Goal: Task Accomplishment & Management: Manage account settings

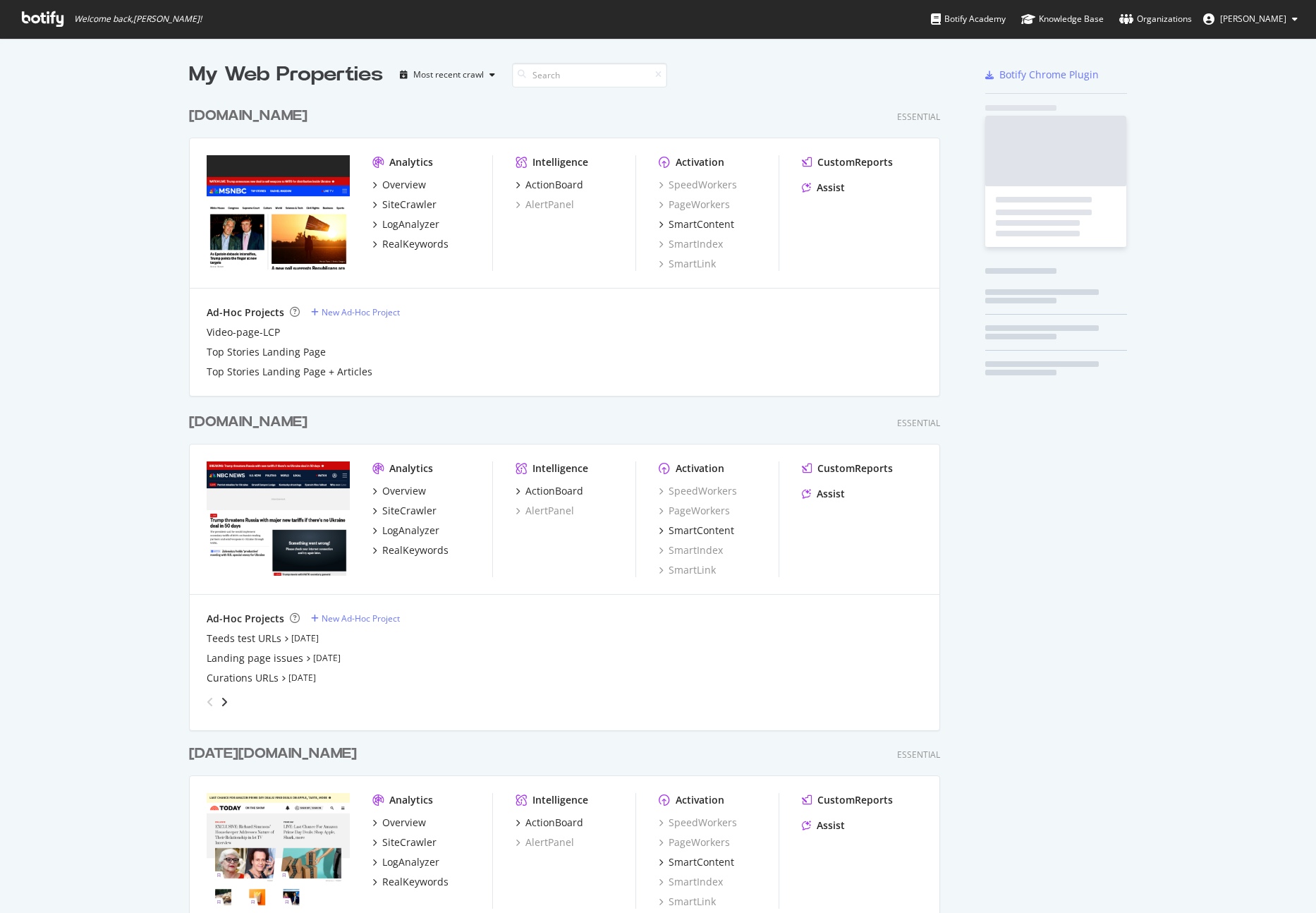
scroll to position [902, 1295]
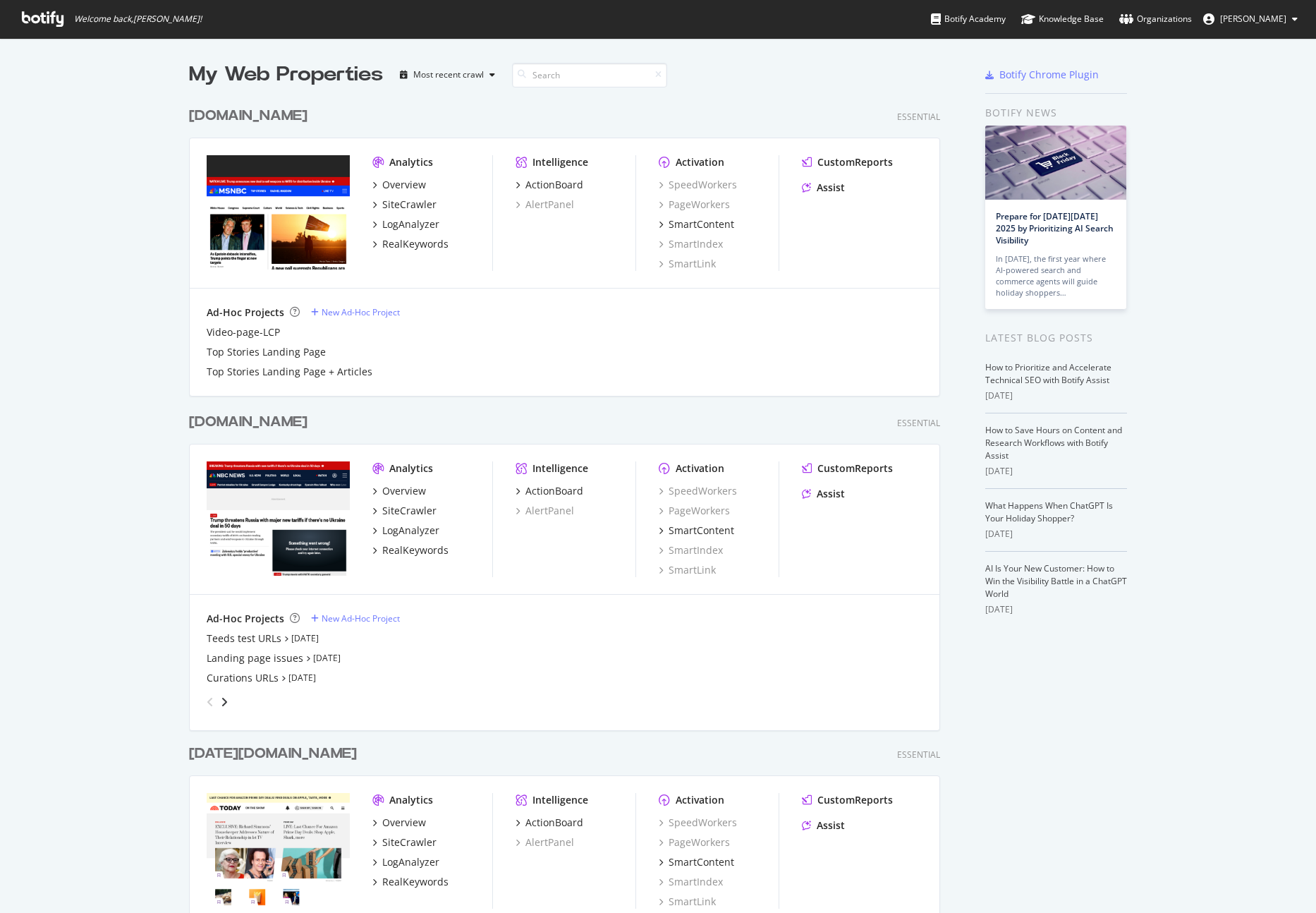
click at [1160, 28] on link "Organizations" at bounding box center [1155, 19] width 72 height 38
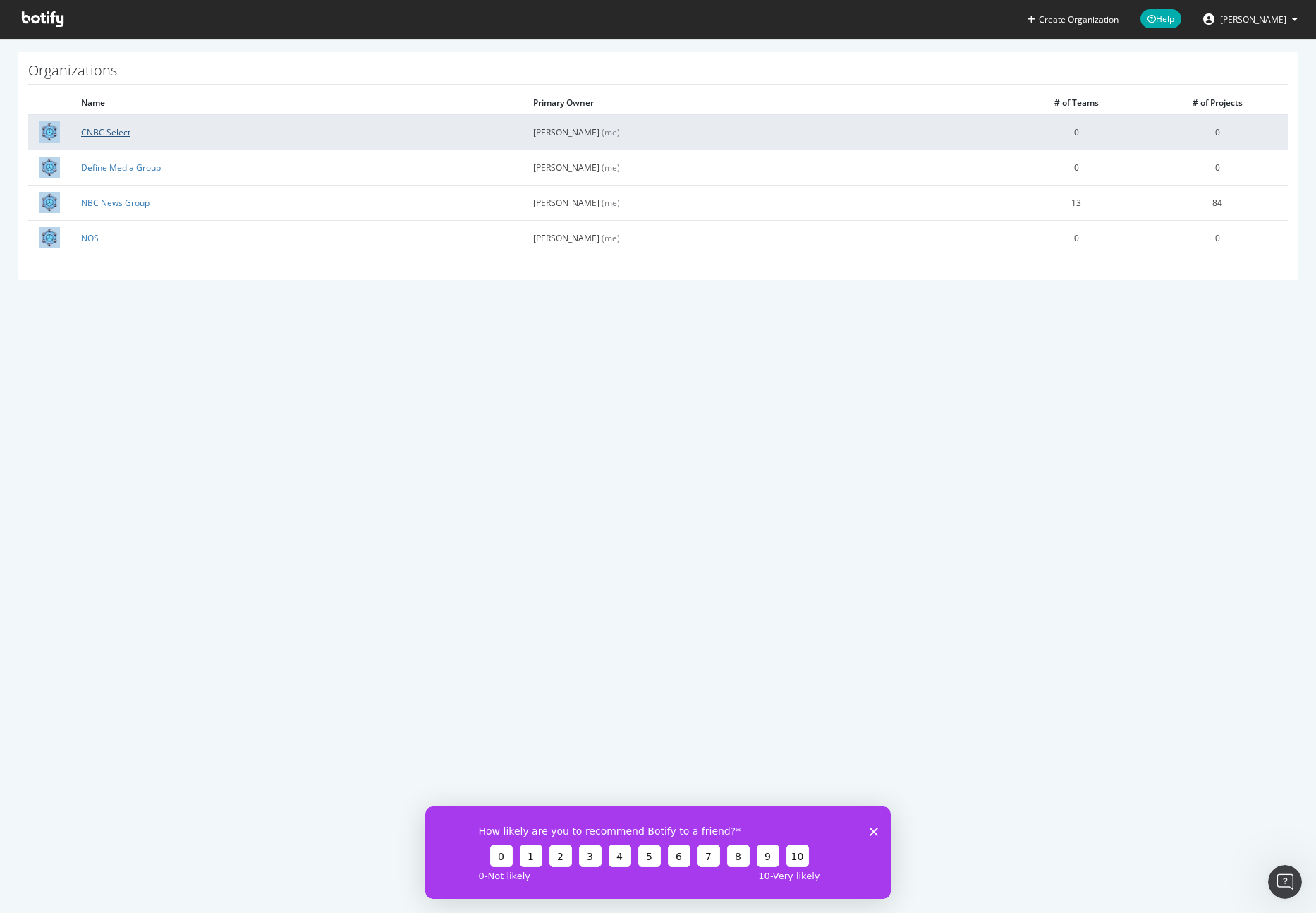
click at [93, 127] on link "CNBC Select" at bounding box center [105, 132] width 49 height 12
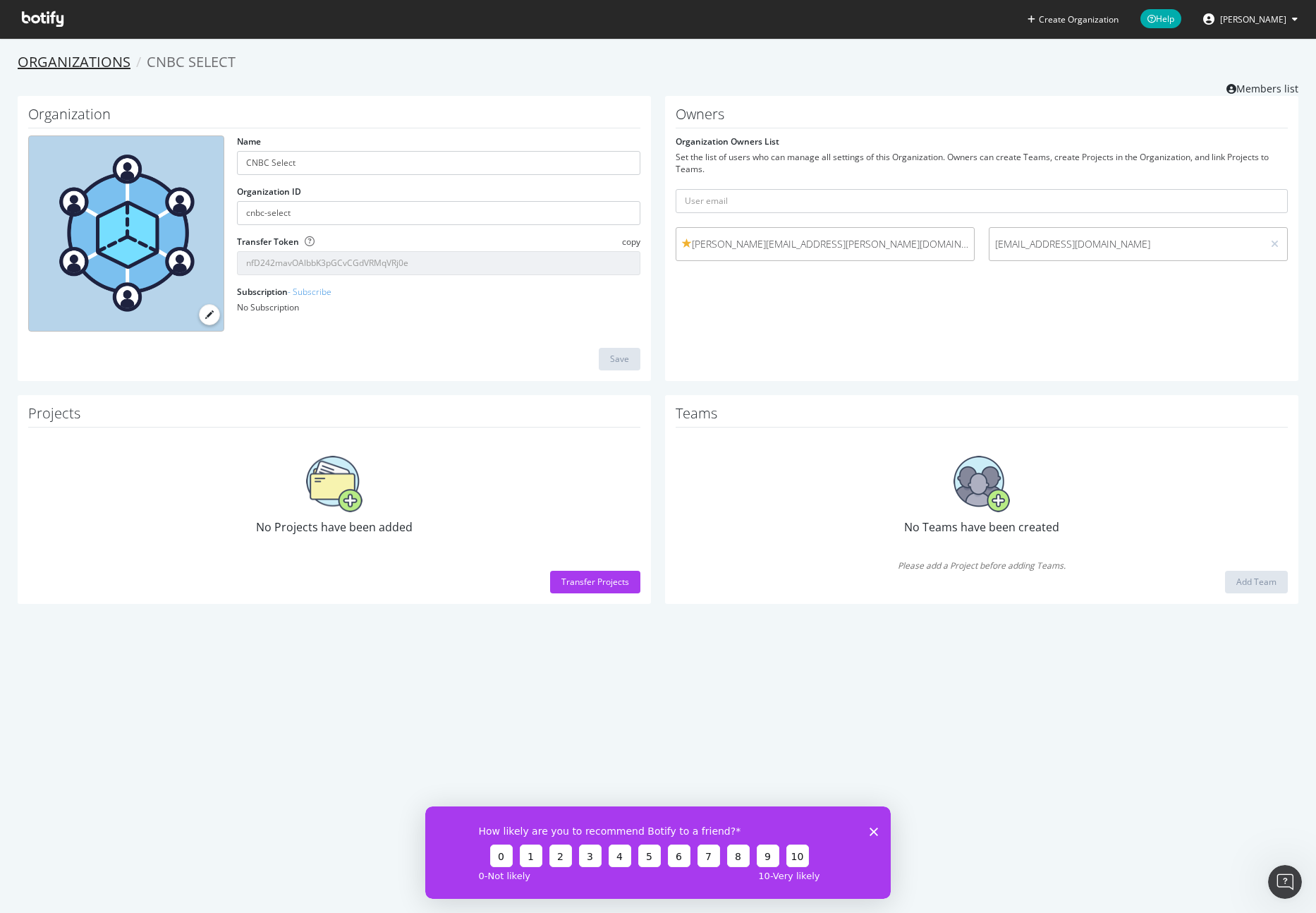
click at [59, 54] on link "Organizations" at bounding box center [74, 62] width 113 height 19
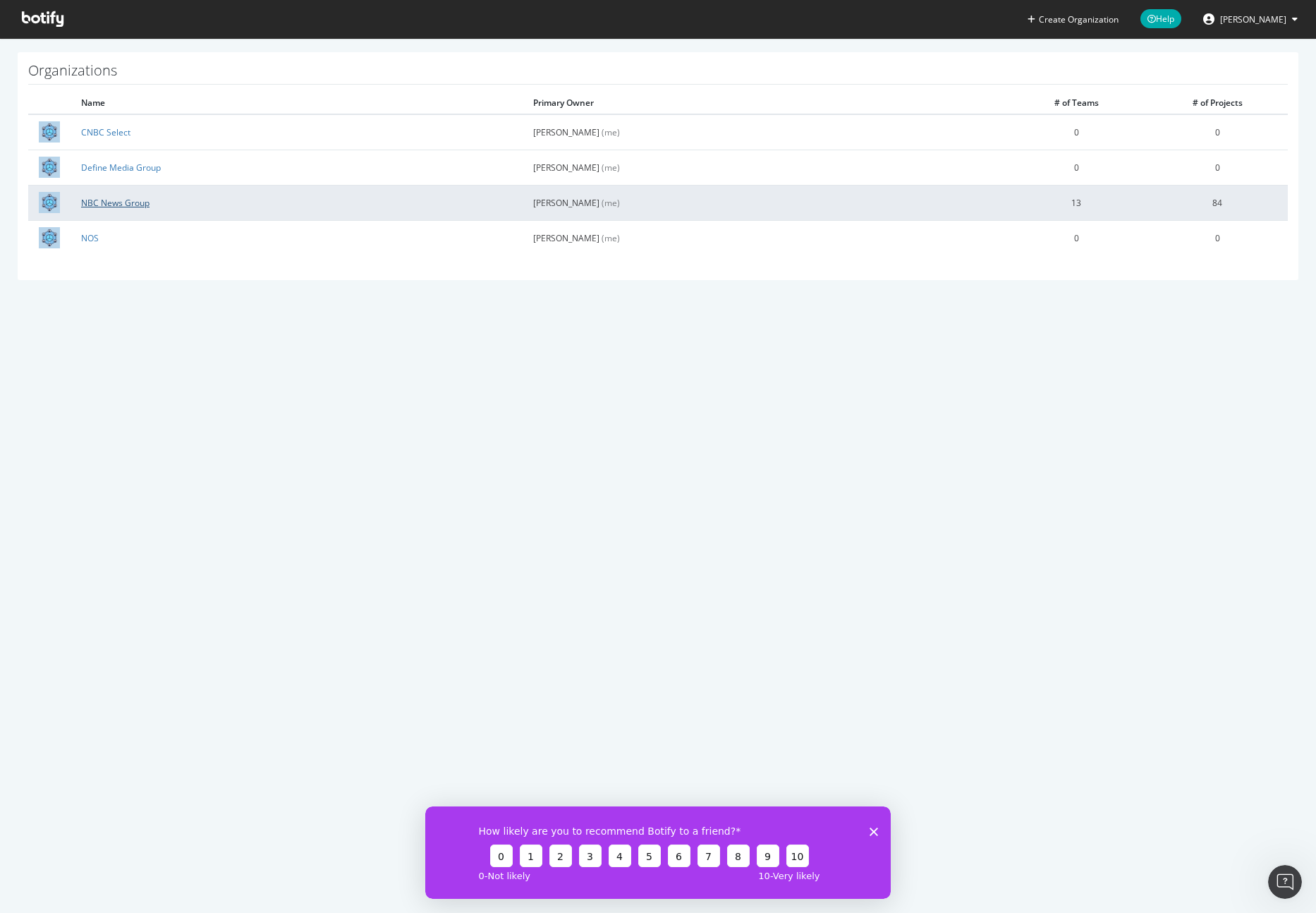
click at [121, 203] on link "NBC News Group" at bounding box center [115, 203] width 68 height 12
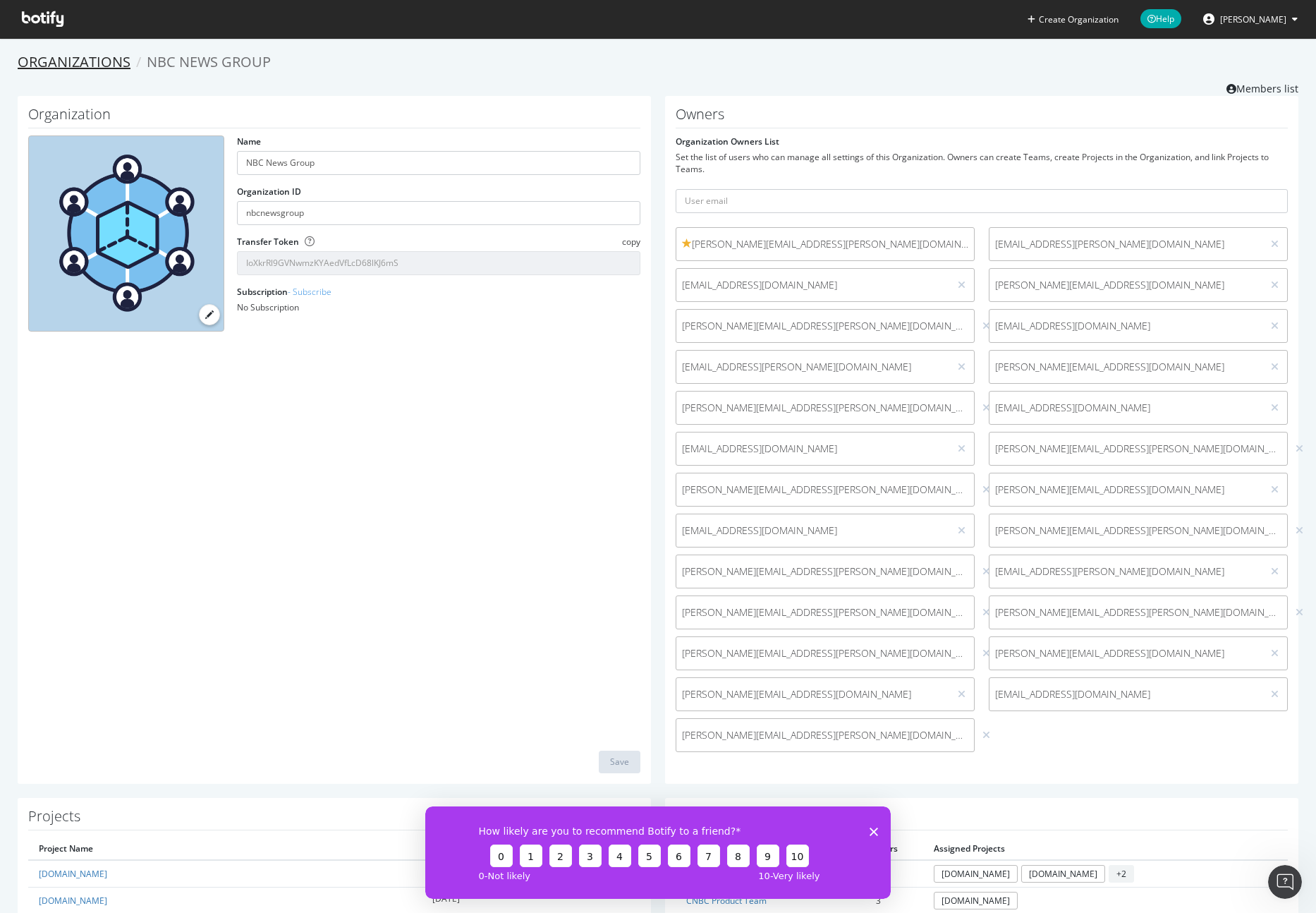
click at [76, 52] on link "Organizations" at bounding box center [74, 62] width 113 height 19
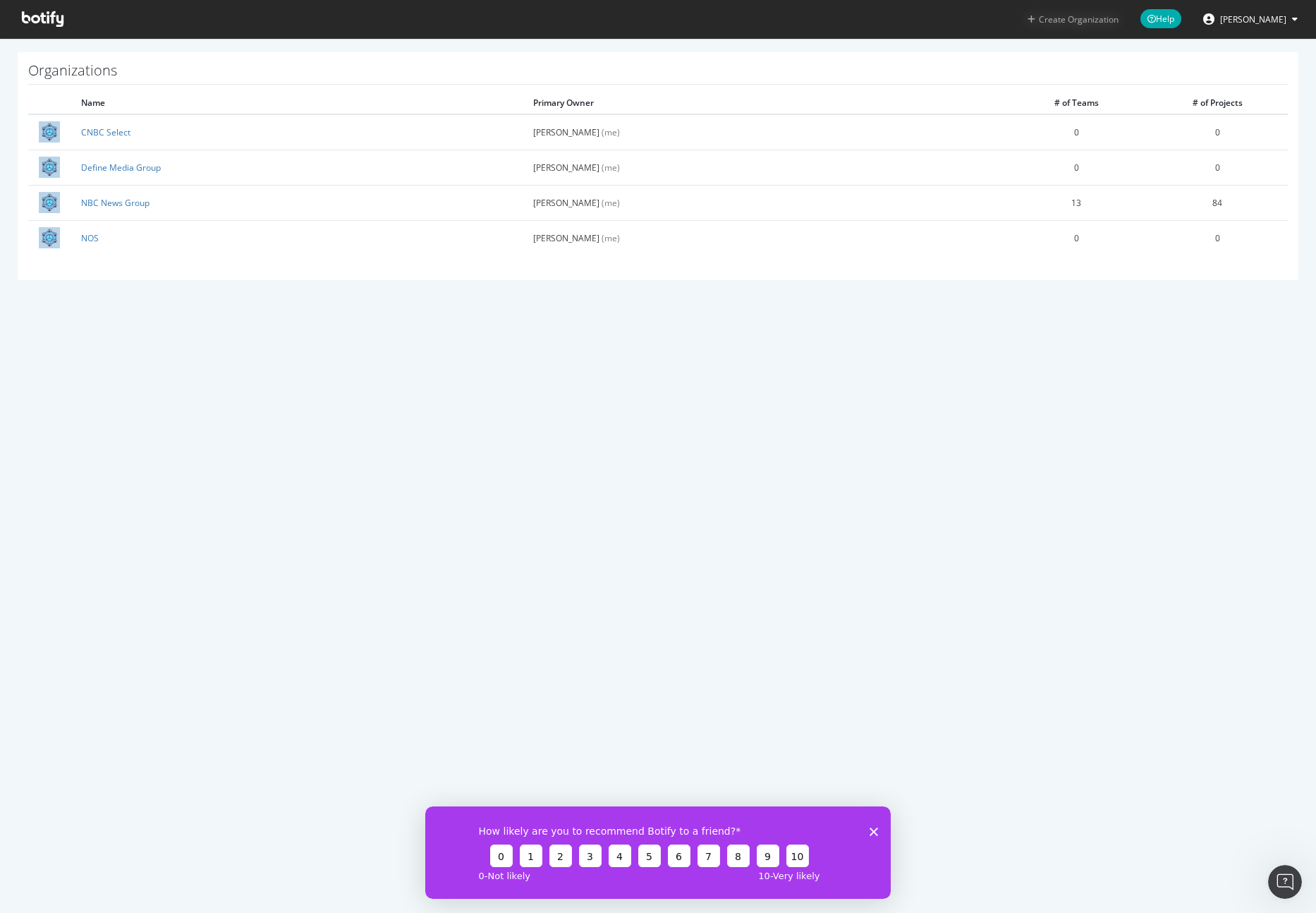
click at [1080, 22] on button "Create Organization" at bounding box center [1073, 19] width 92 height 13
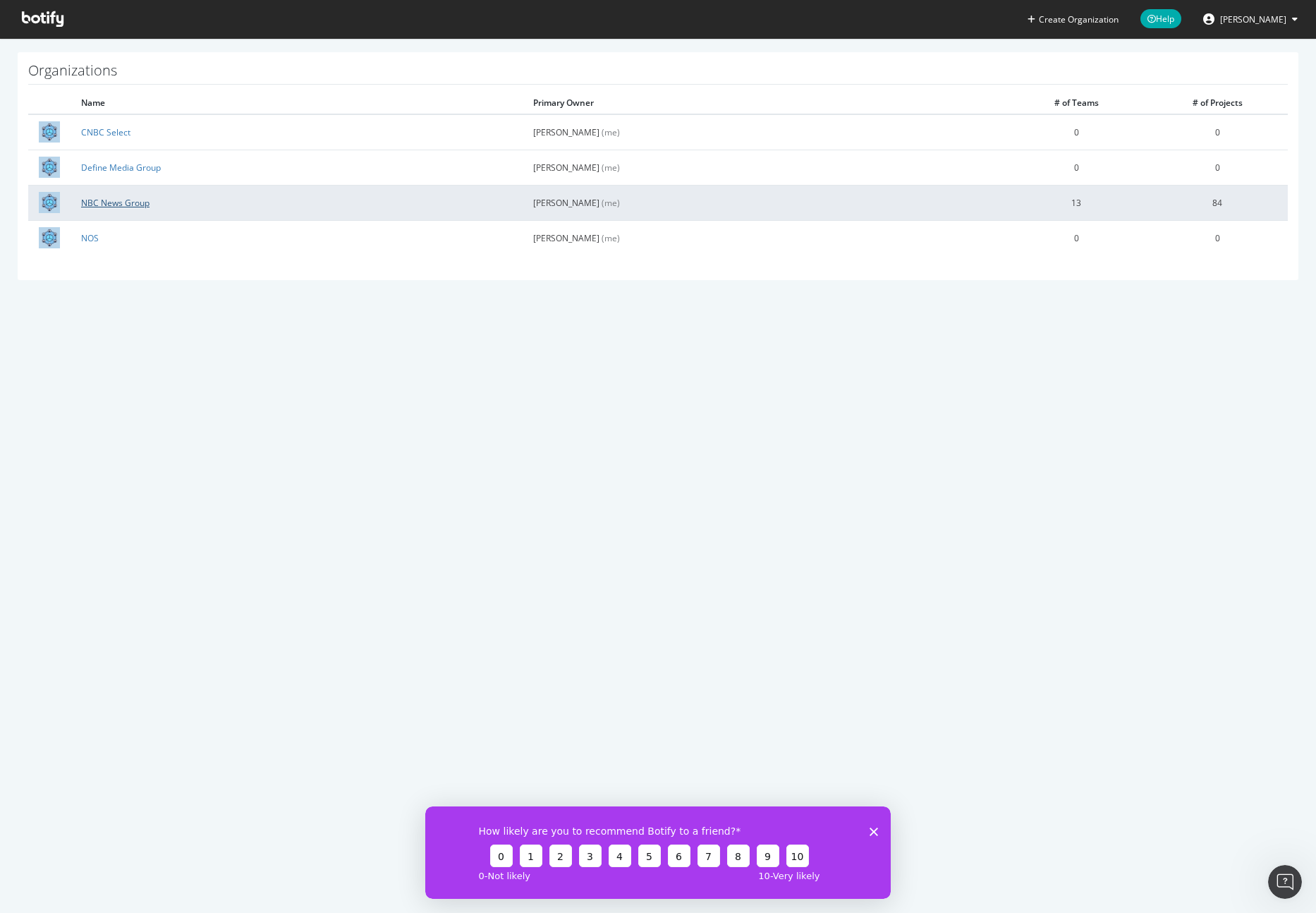
click at [107, 200] on link "NBC News Group" at bounding box center [115, 203] width 68 height 12
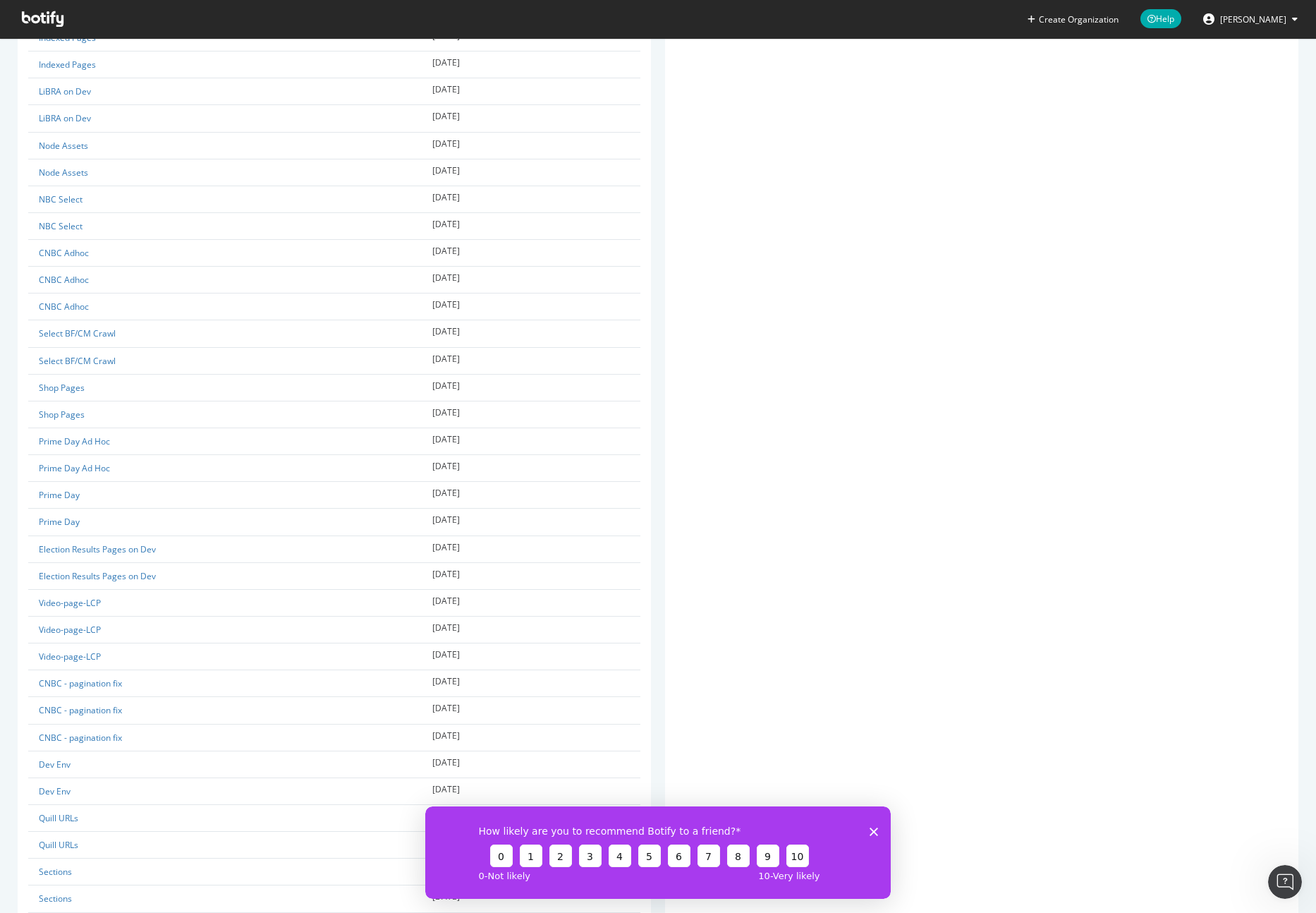
scroll to position [2274, 0]
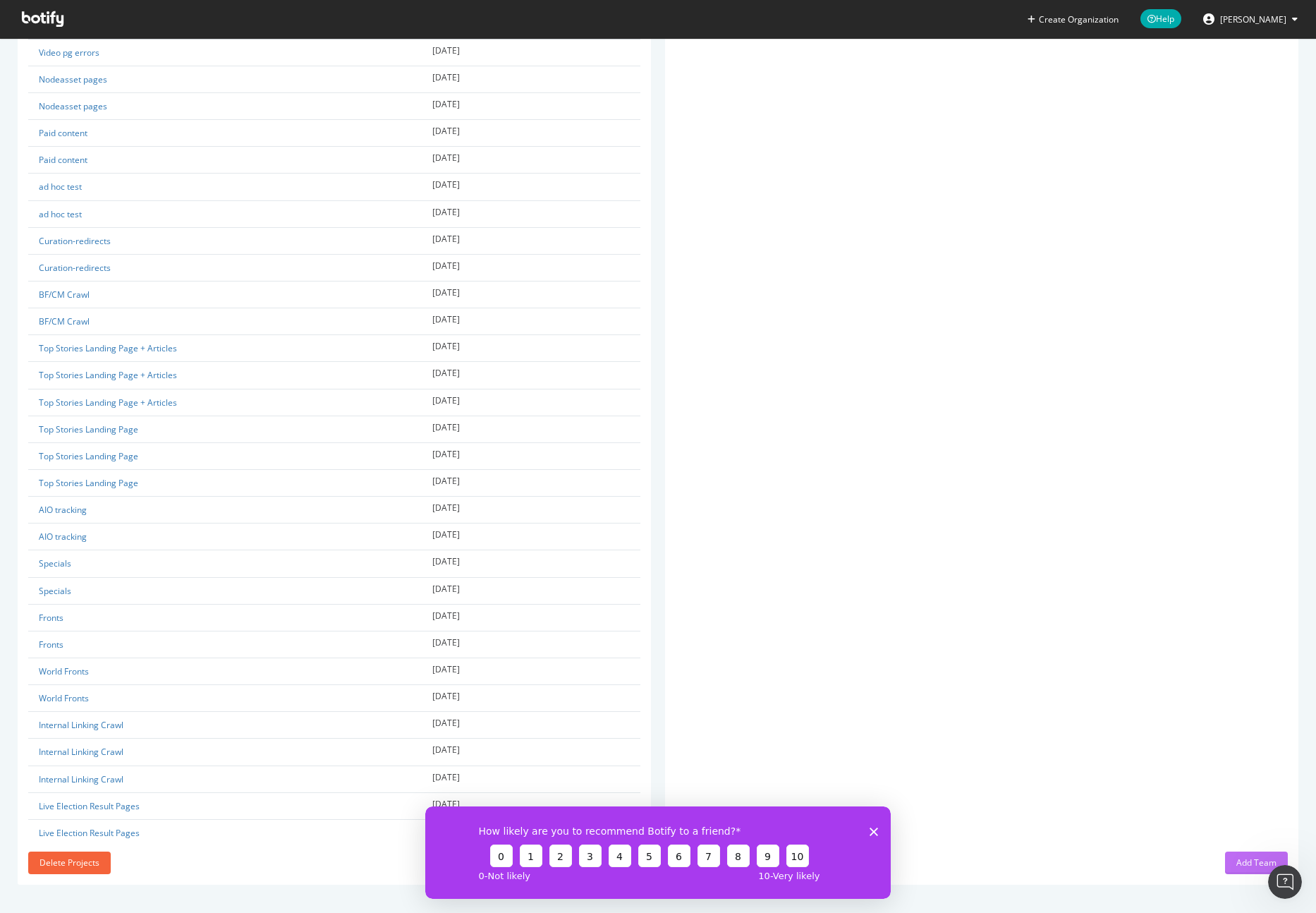
click at [1225, 856] on button "Add Team" at bounding box center [1257, 862] width 63 height 22
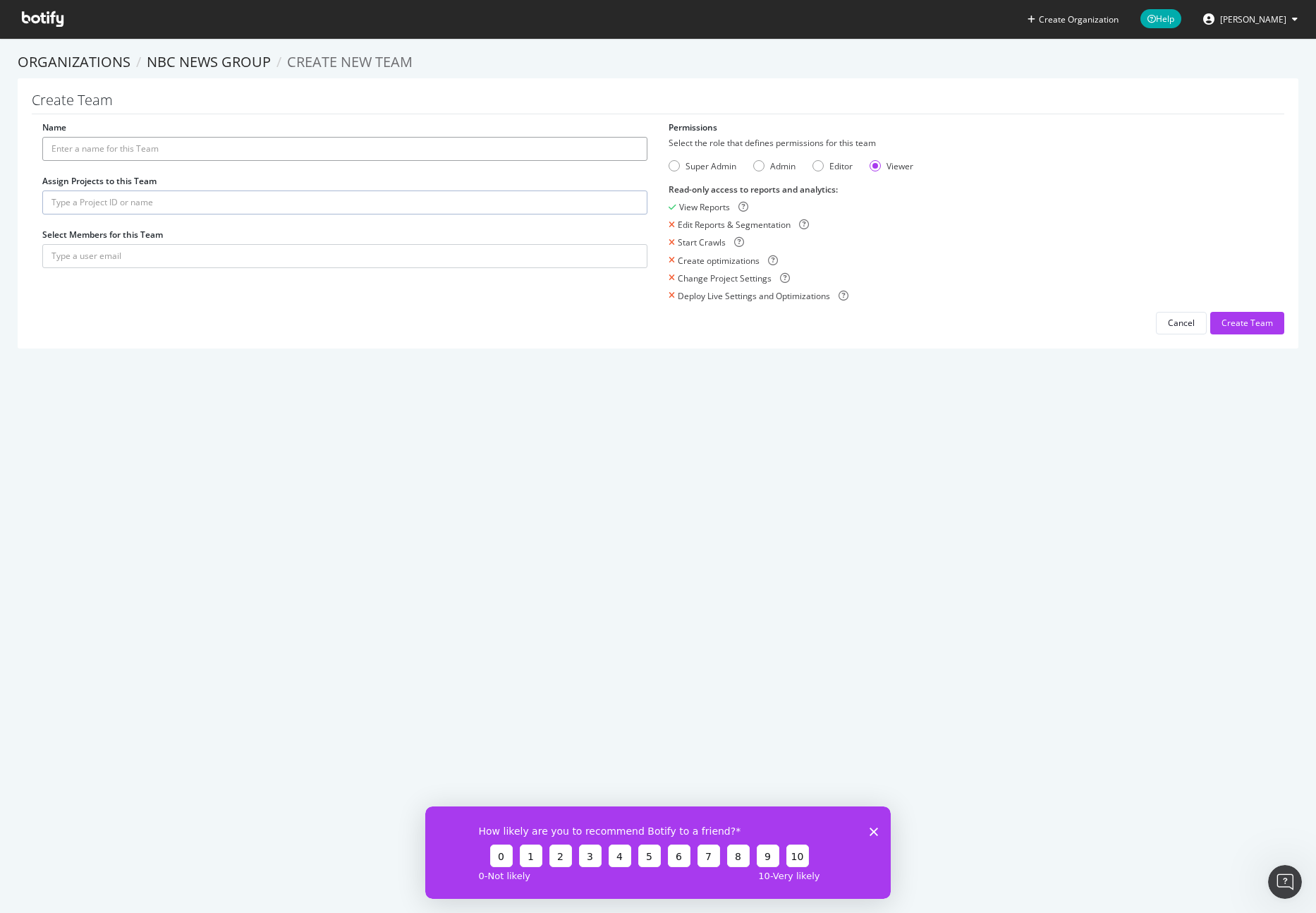
click at [172, 156] on input "Name" at bounding box center [345, 148] width 605 height 24
type input "Dev Team"
click at [180, 207] on input "text" at bounding box center [345, 202] width 605 height 24
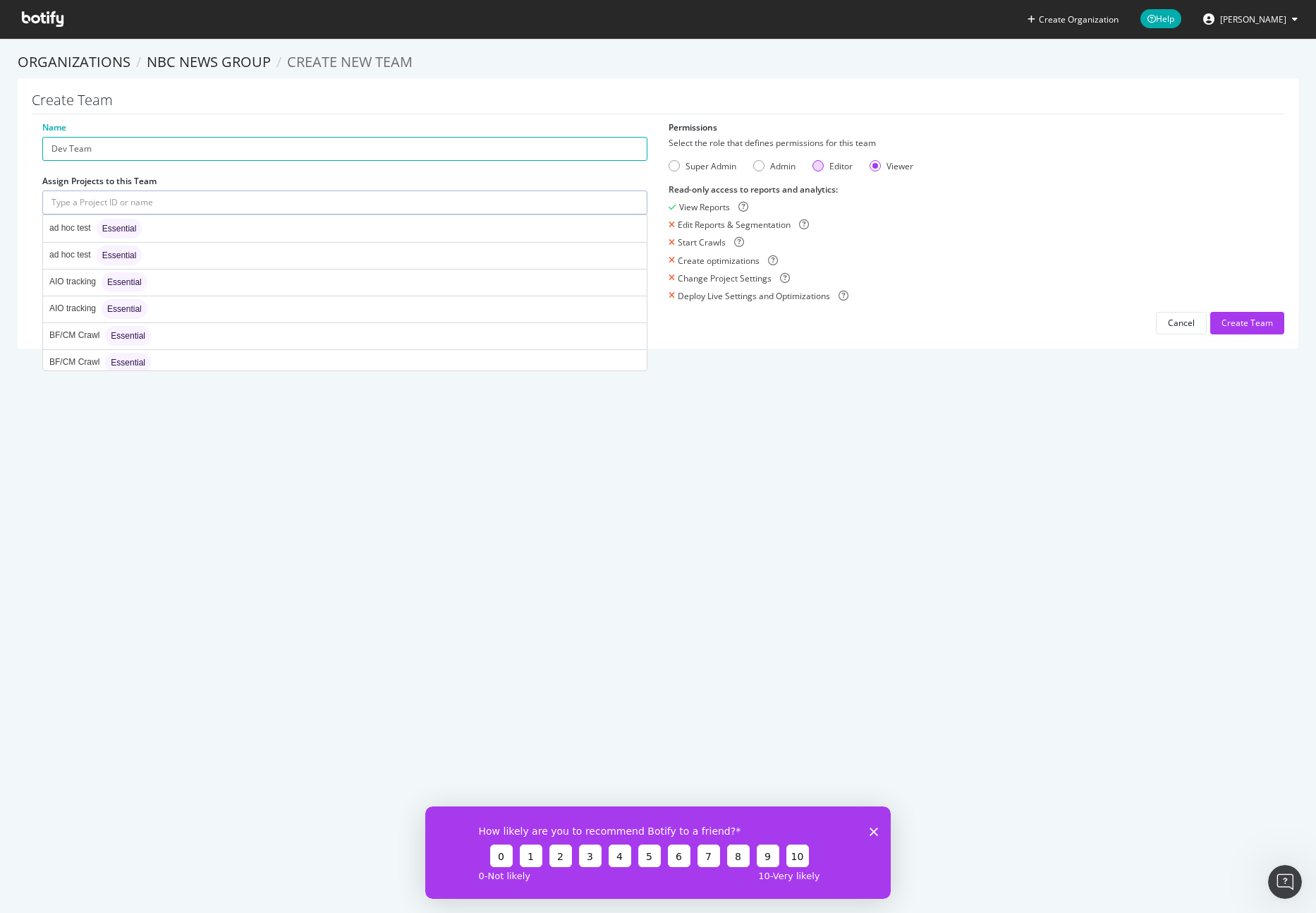
click at [829, 169] on div "Editor" at bounding box center [841, 166] width 23 height 12
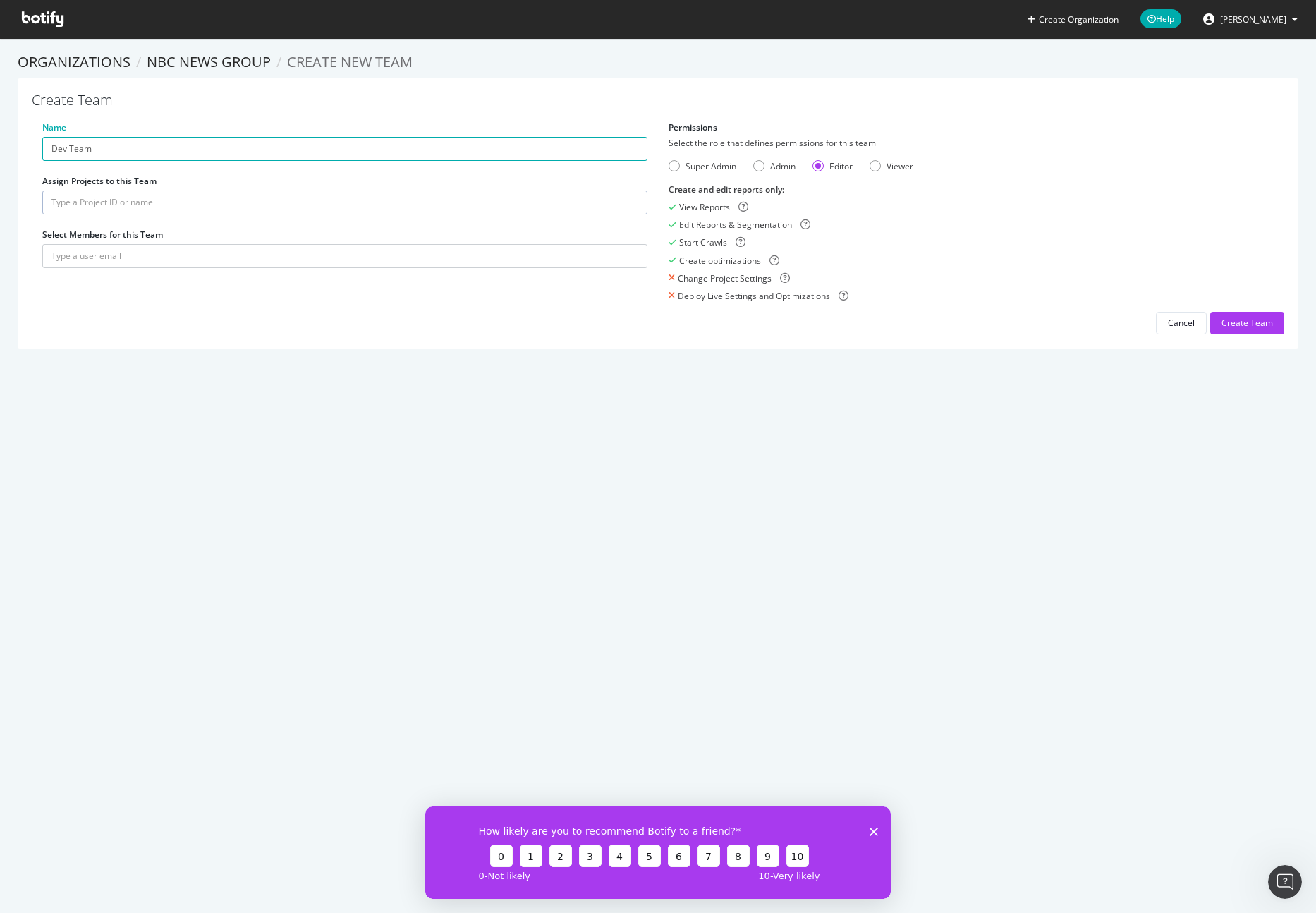
click at [78, 191] on input "text" at bounding box center [345, 202] width 605 height 24
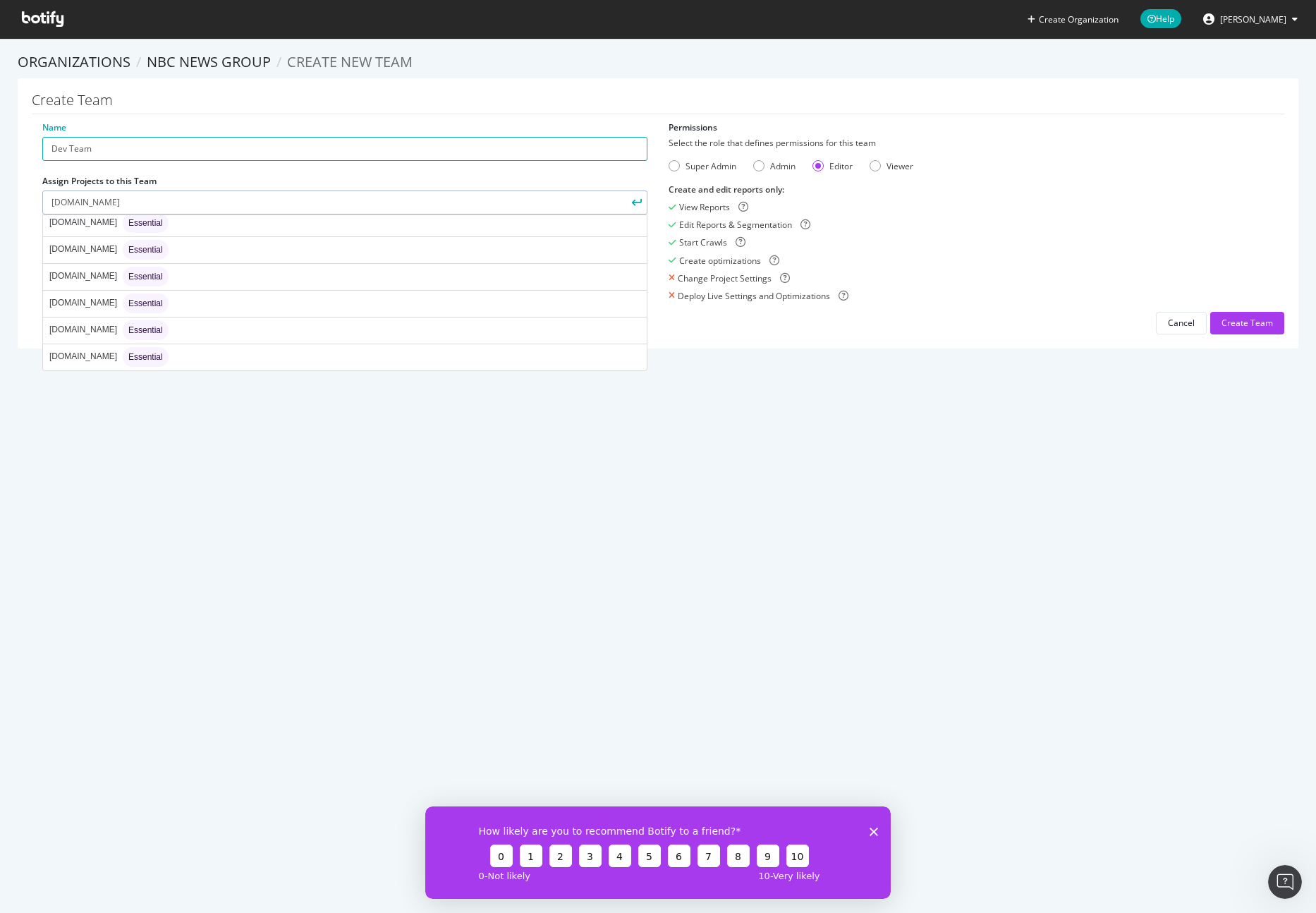
click at [100, 195] on input "nbc.com" at bounding box center [345, 202] width 605 height 24
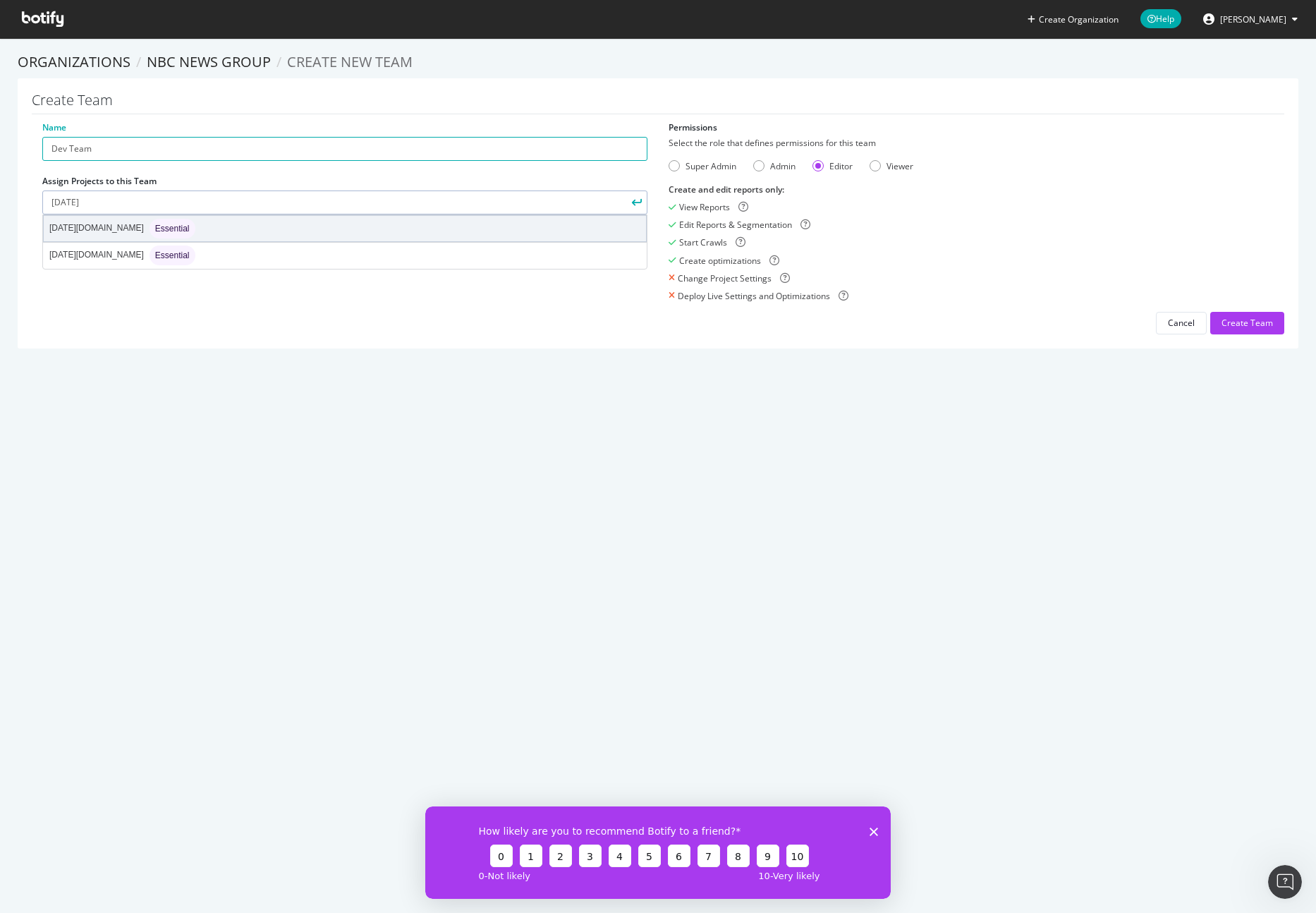
type input "today"
click at [85, 234] on div "today.com Essential" at bounding box center [122, 228] width 146 height 20
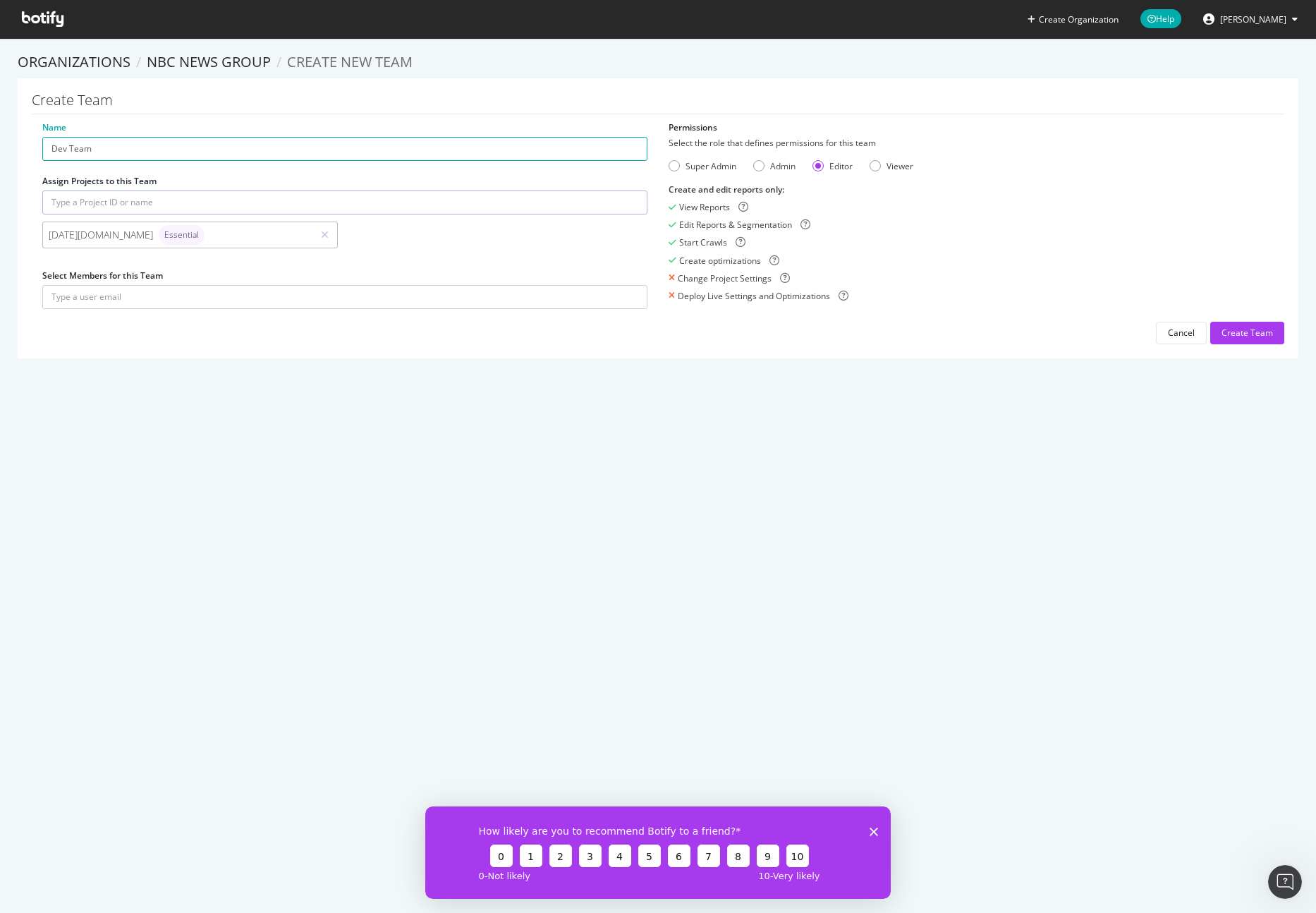
click at [179, 197] on input "text" at bounding box center [345, 202] width 605 height 24
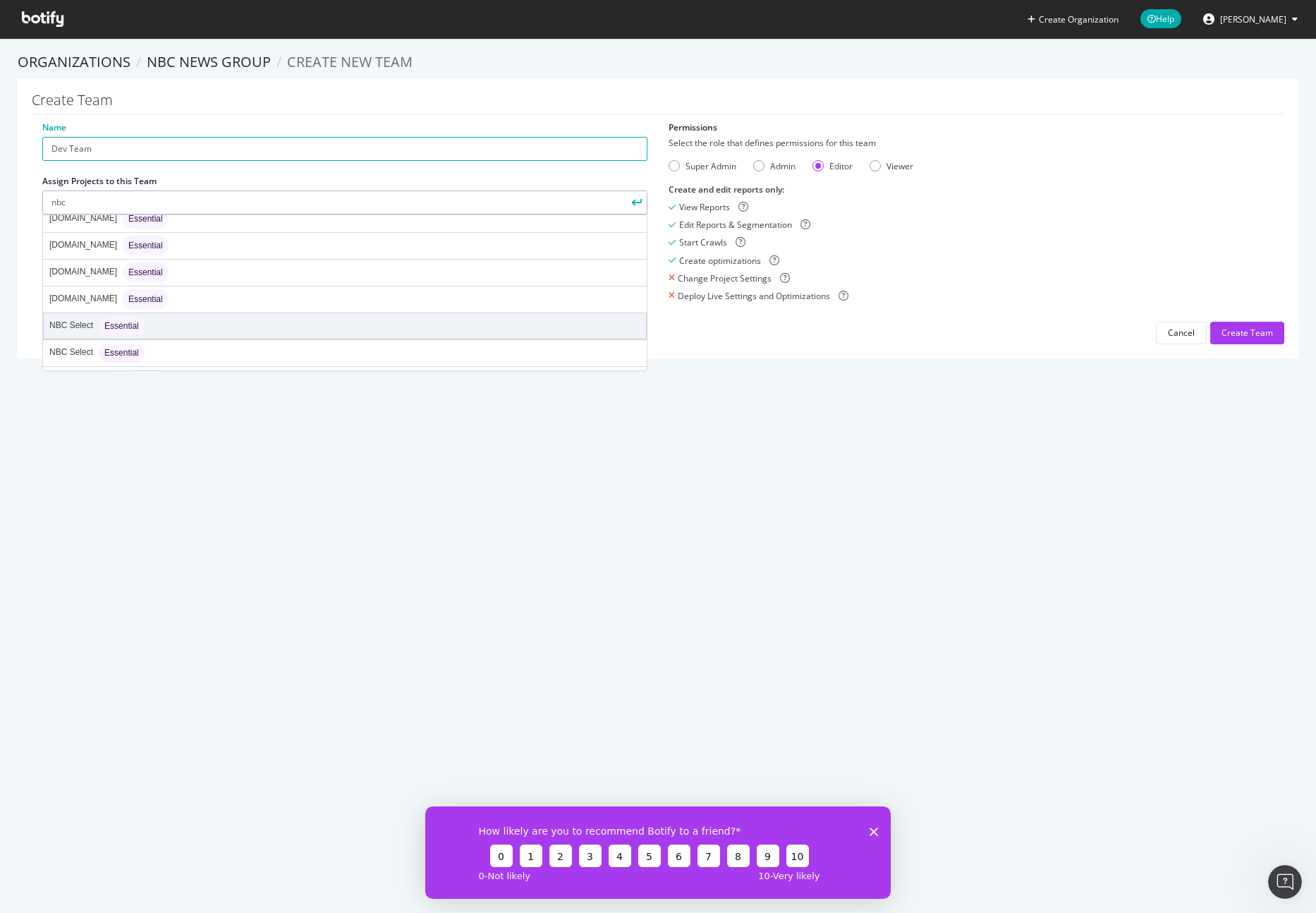
scroll to position [274, 0]
type input "nbc"
click at [188, 322] on div "nbcnews.com Essential" at bounding box center [345, 330] width 602 height 25
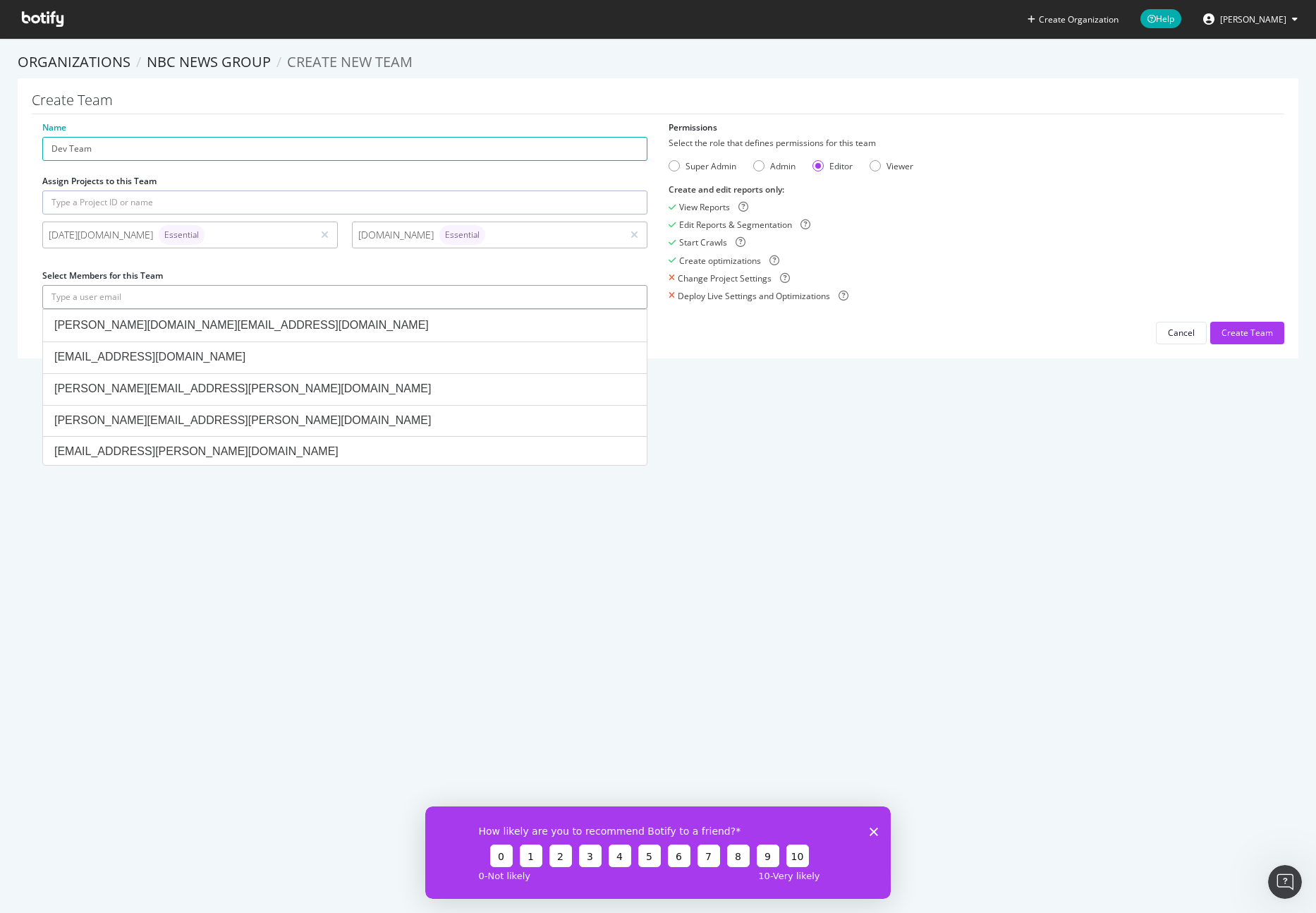
click at [108, 303] on input "text" at bounding box center [345, 296] width 605 height 24
paste input "Olisa.Chakraborty@nbcuni.com"
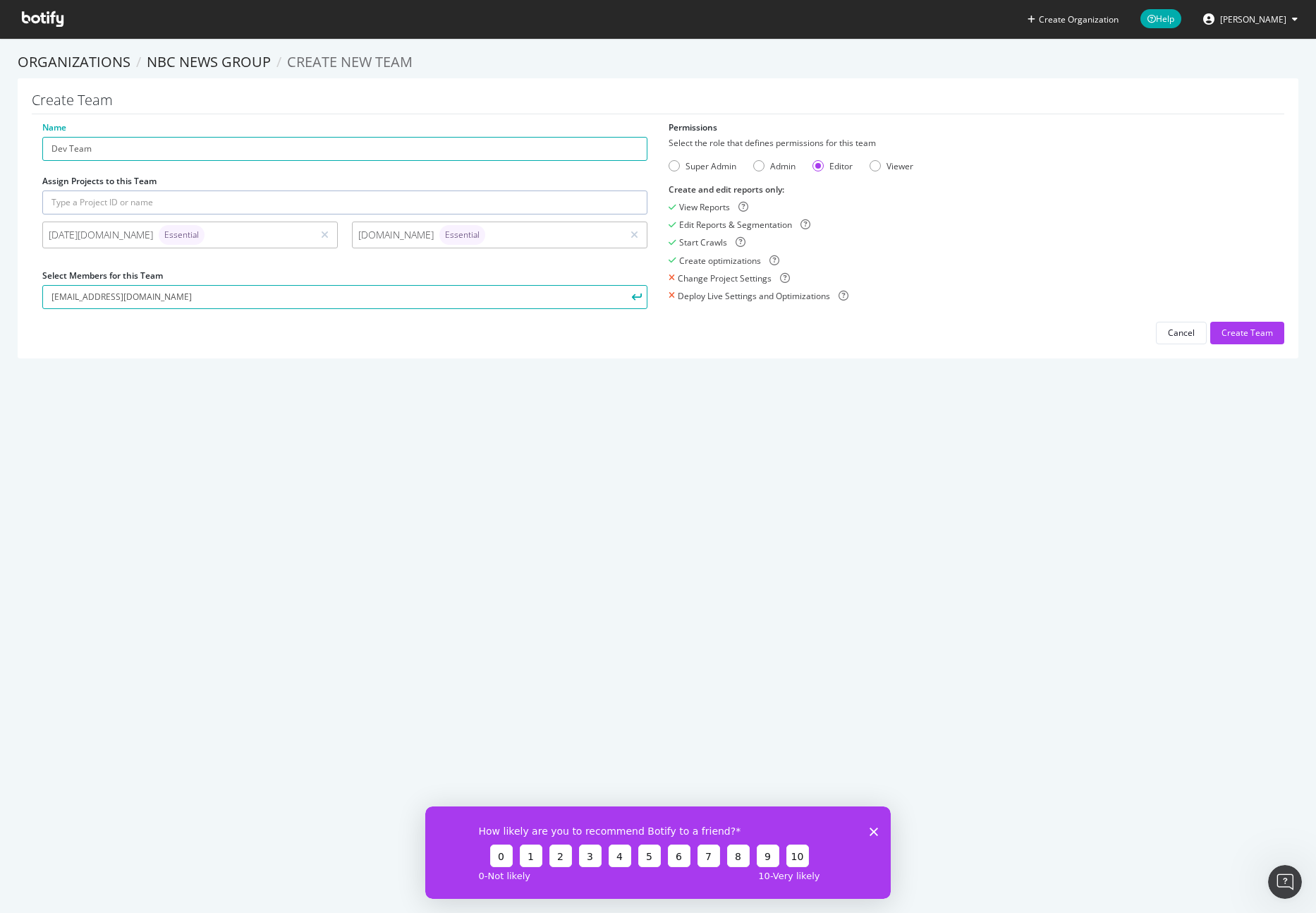
click at [632, 296] on icon "submit" at bounding box center [637, 297] width 10 height 8
click at [418, 293] on input "Olisa.Chakraborty@nbcuni.com" at bounding box center [345, 296] width 605 height 24
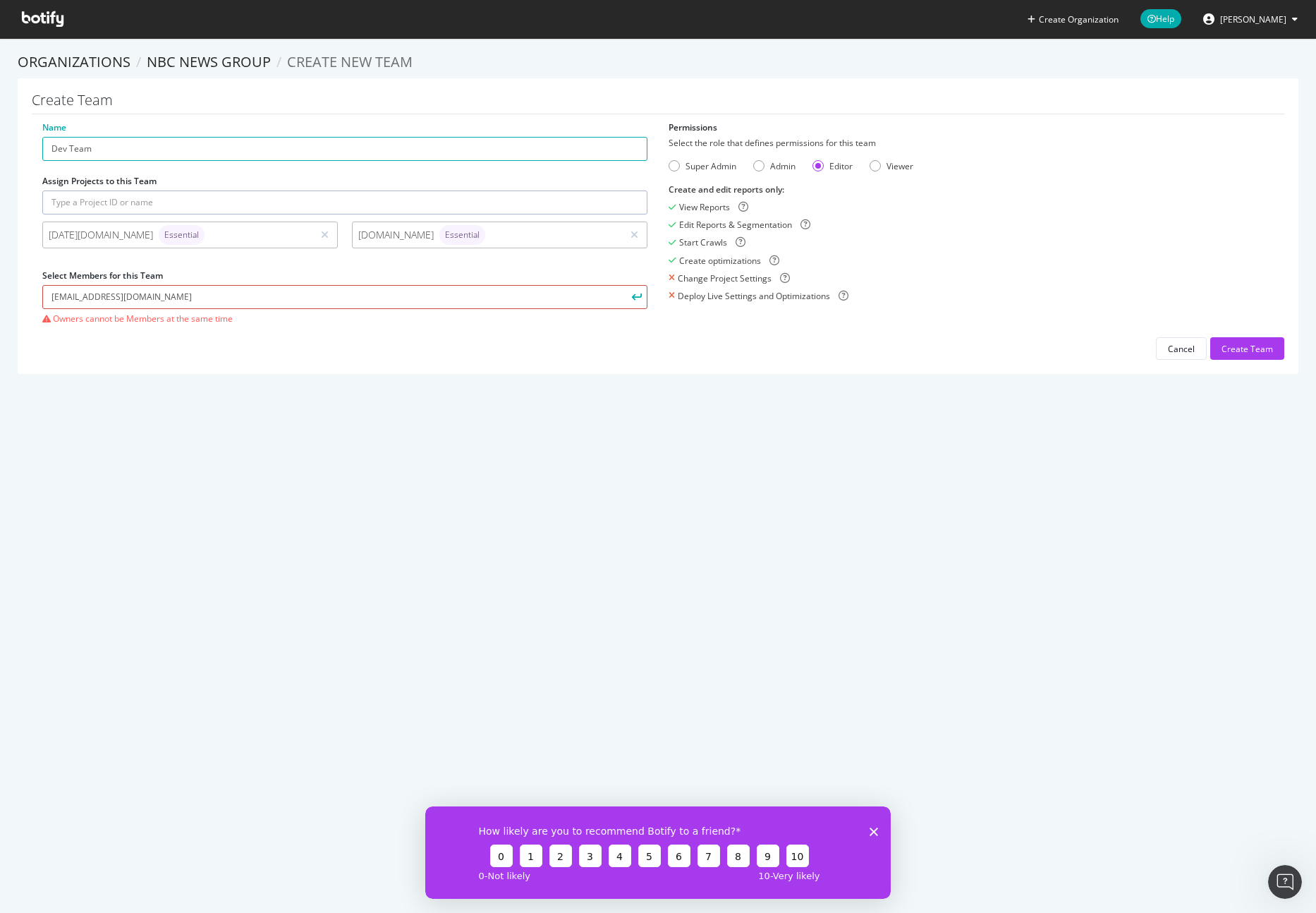
paste input "yasin.ali"
type input "yasin.ali@nbcuni.com"
click at [632, 298] on icon "submit" at bounding box center [637, 297] width 10 height 8
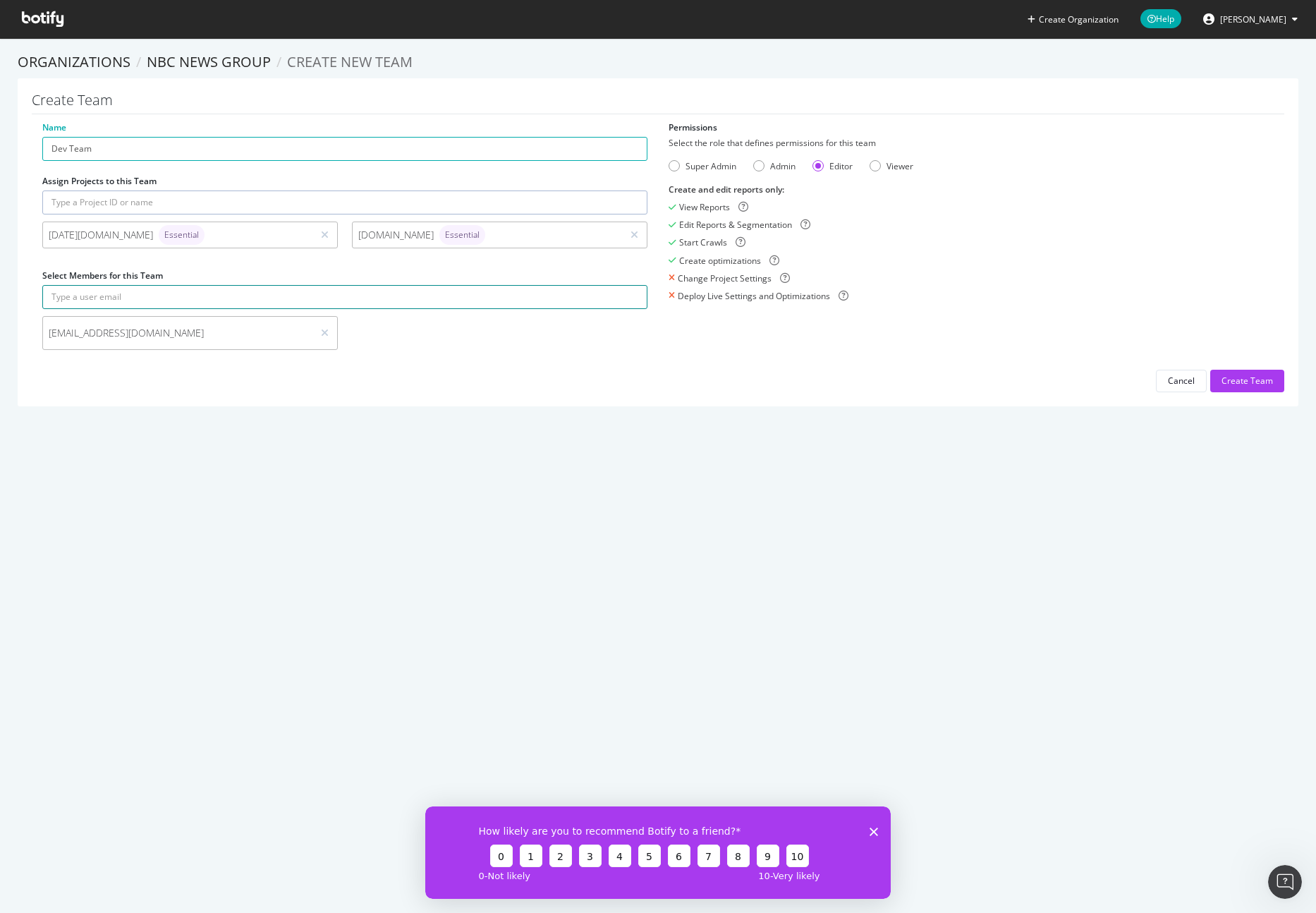
click at [342, 297] on input "text" at bounding box center [345, 296] width 605 height 24
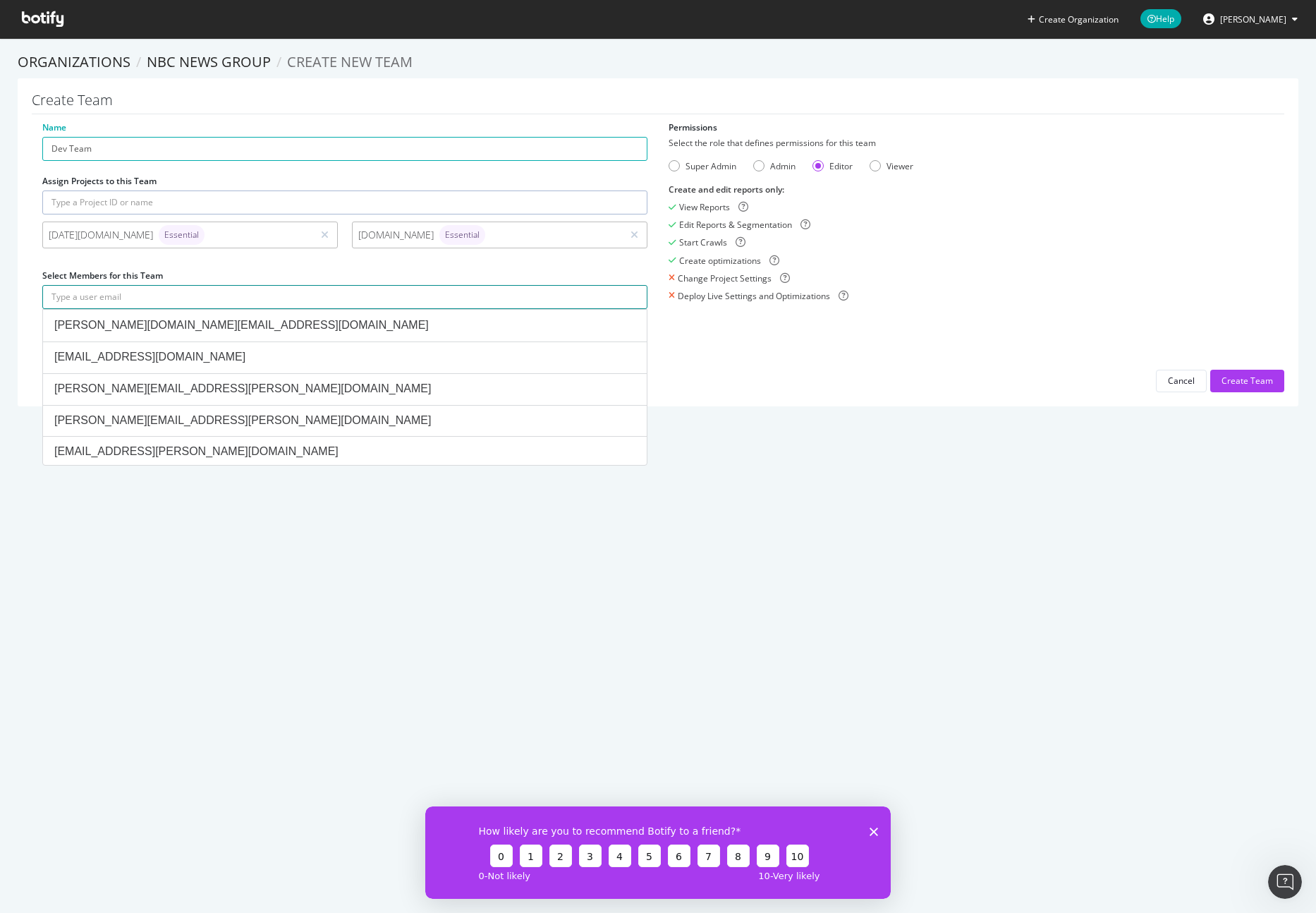
paste input "Jessica.Anderson@nbcuni.com"
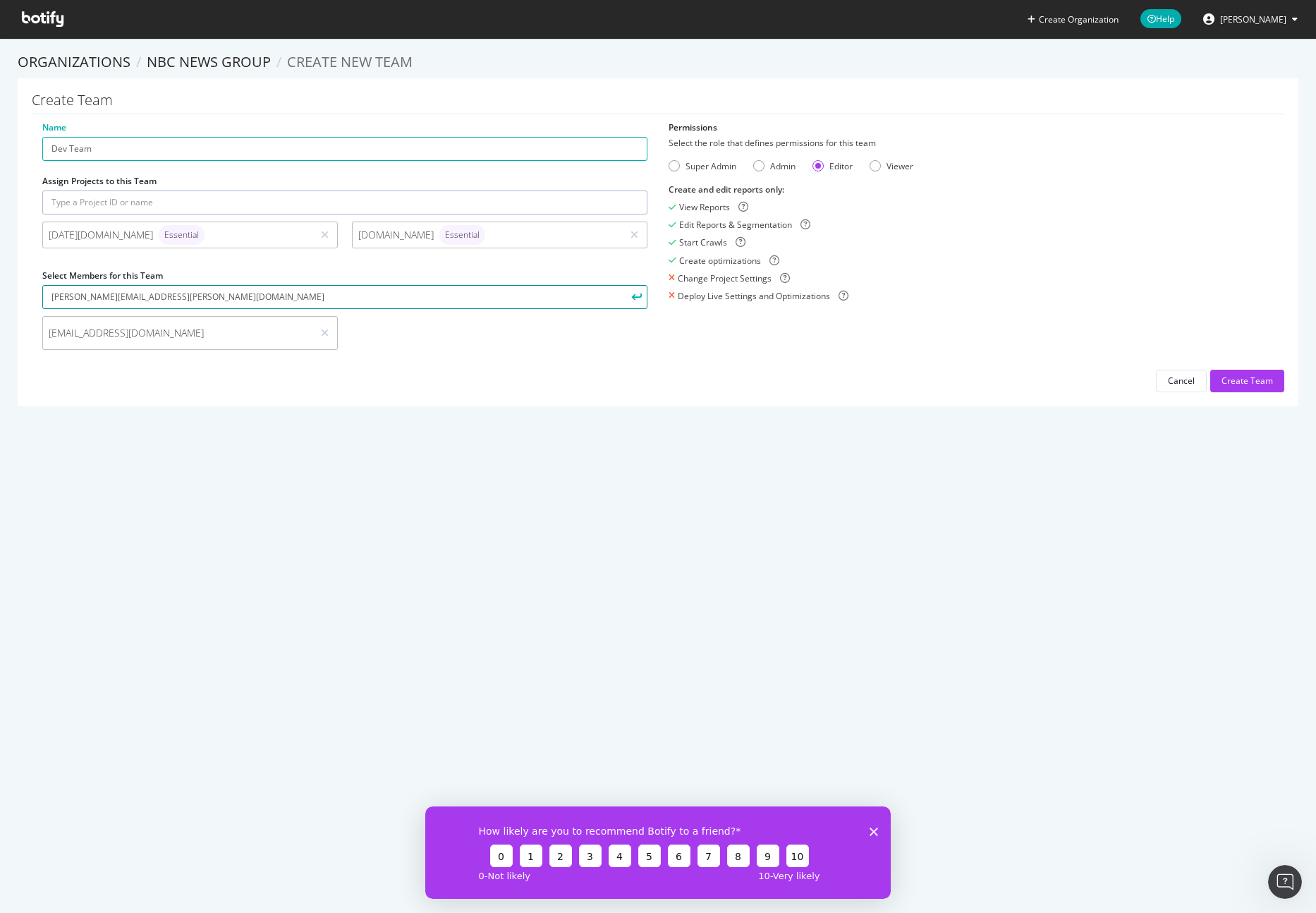
type input "Jessica.Anderson@nbcuni.com"
click at [632, 298] on icon "submit" at bounding box center [637, 297] width 10 height 8
click at [219, 296] on input "text" at bounding box center [345, 296] width 605 height 24
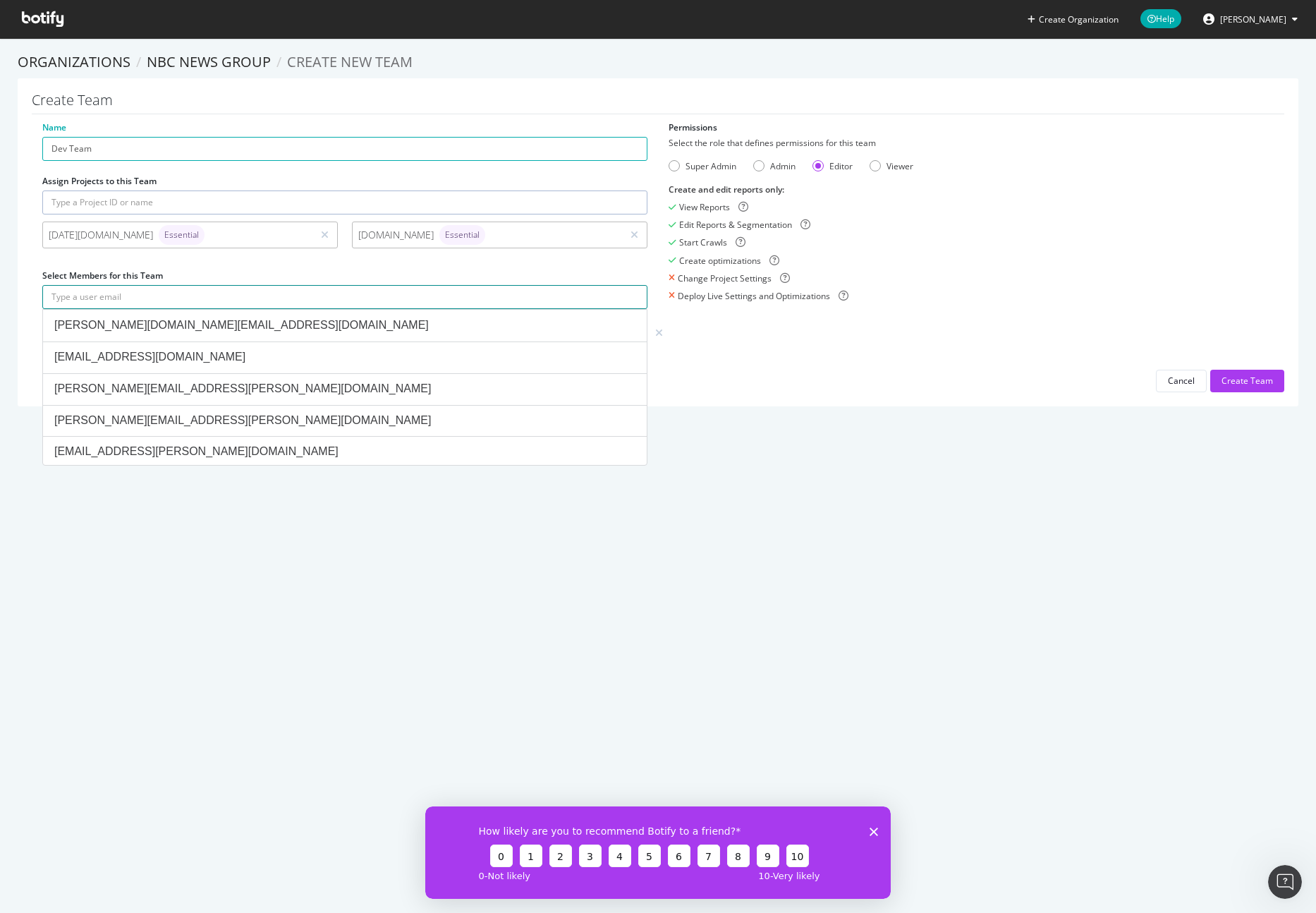
paste input "Susan.Carrico@nbcuni.com"
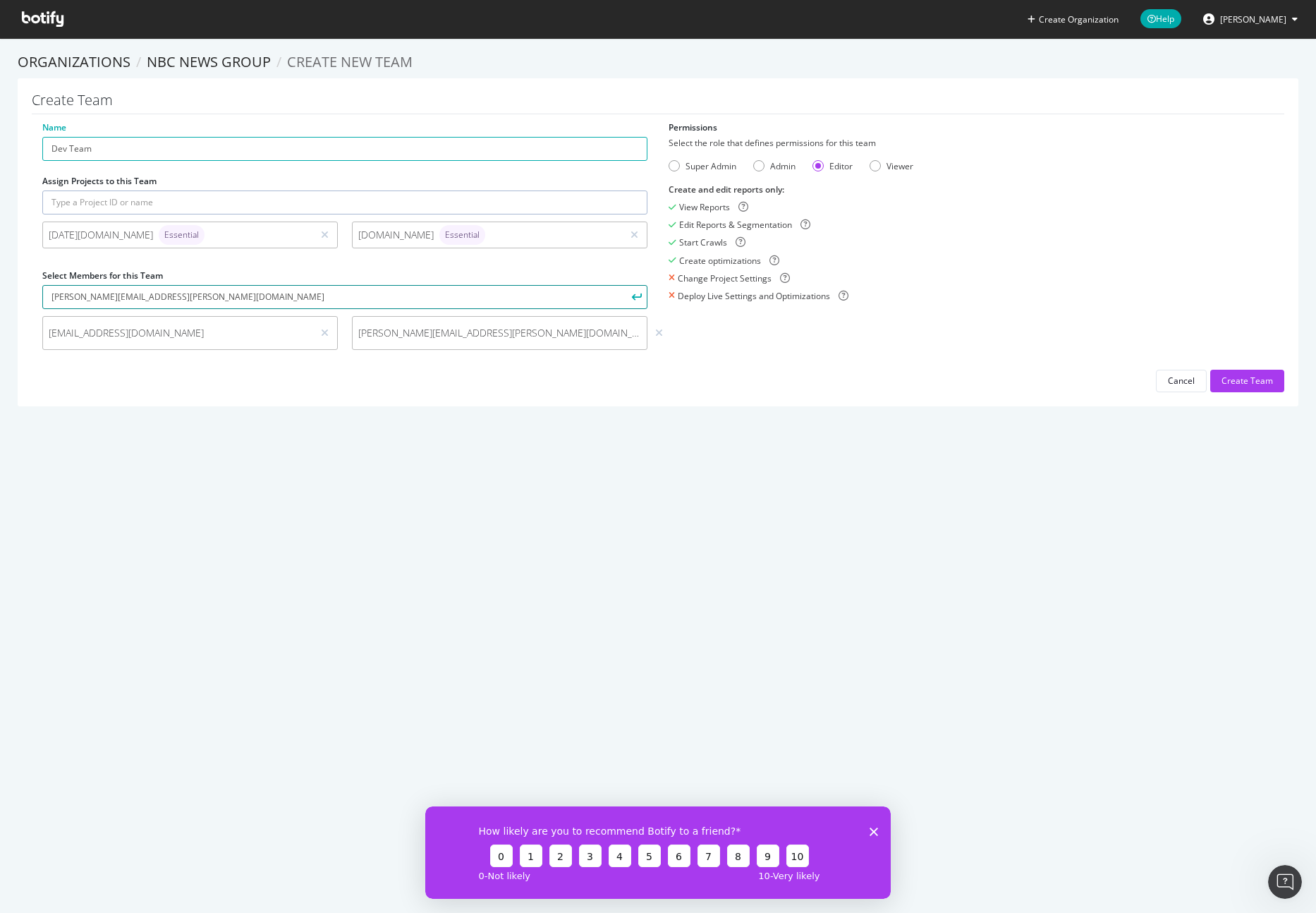
type input "Susan.Carrico@nbcuni.com"
click at [632, 296] on icon "submit" at bounding box center [637, 297] width 10 height 8
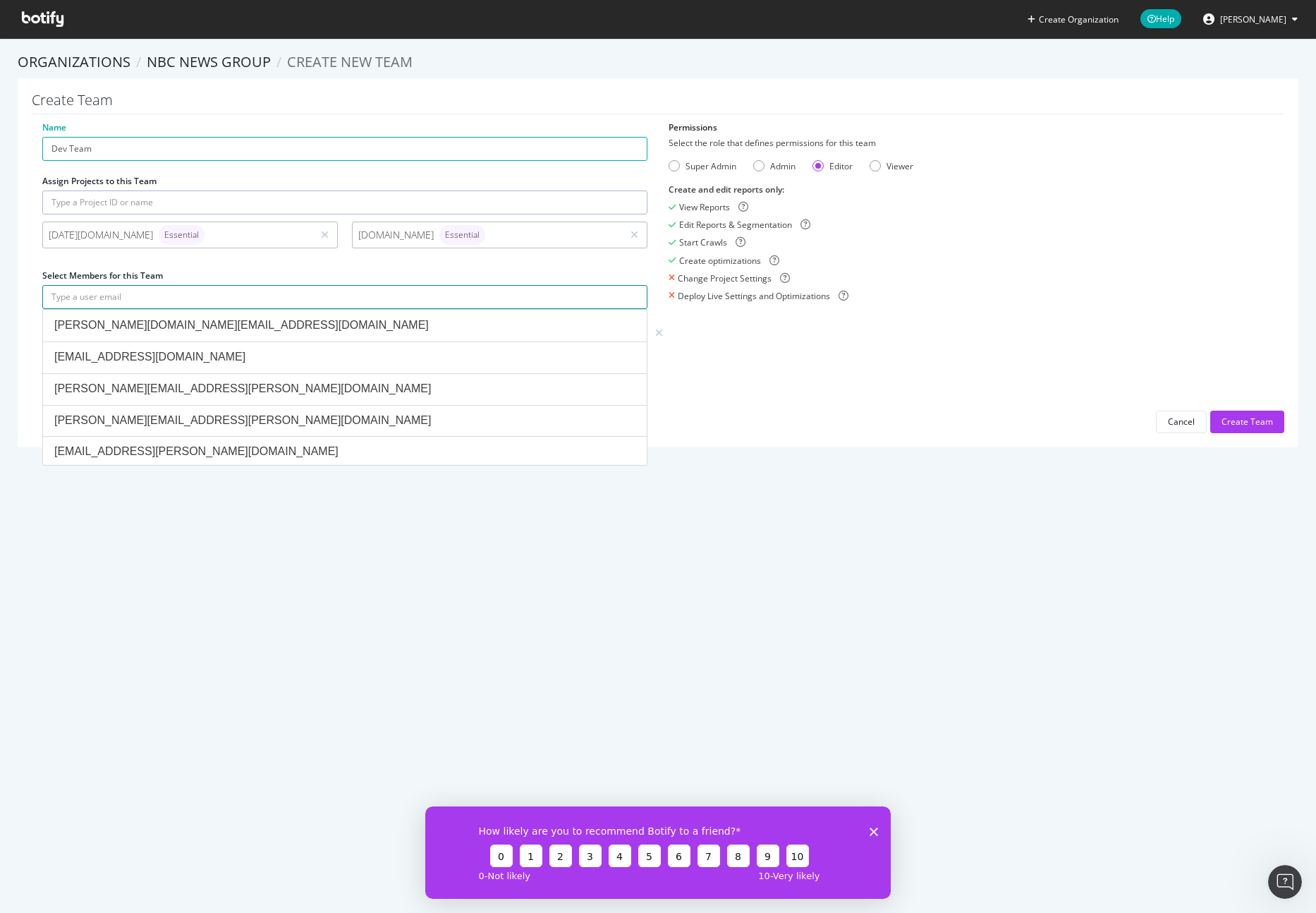
click at [220, 300] on input "text" at bounding box center [345, 296] width 605 height 24
paste input "Valencia.Hochberg@nbcuni.com"
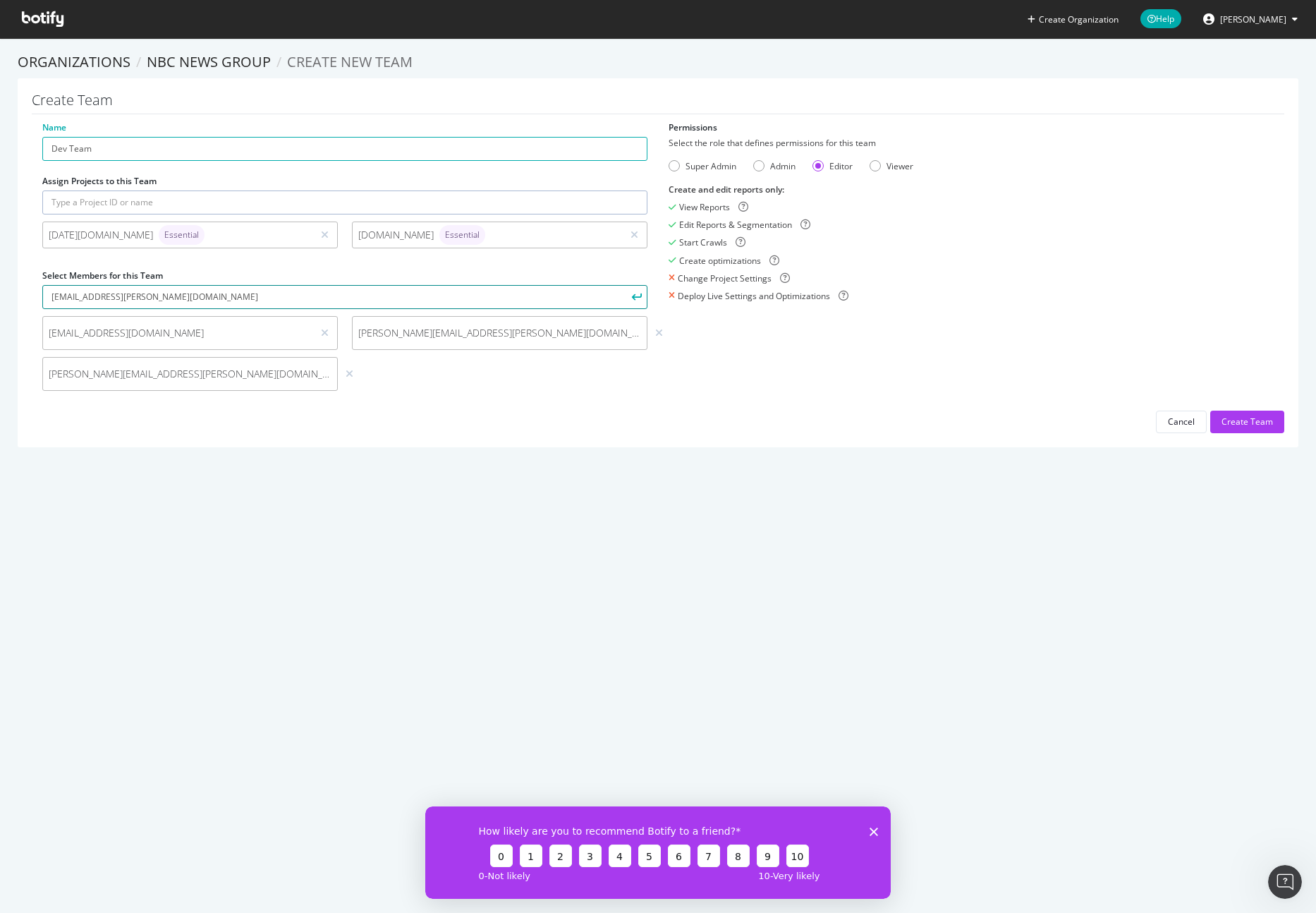
type input "Valencia.Hochberg@nbcuni.com"
click at [632, 299] on icon "submit" at bounding box center [637, 297] width 10 height 8
click at [157, 297] on input "text" at bounding box center [345, 296] width 605 height 24
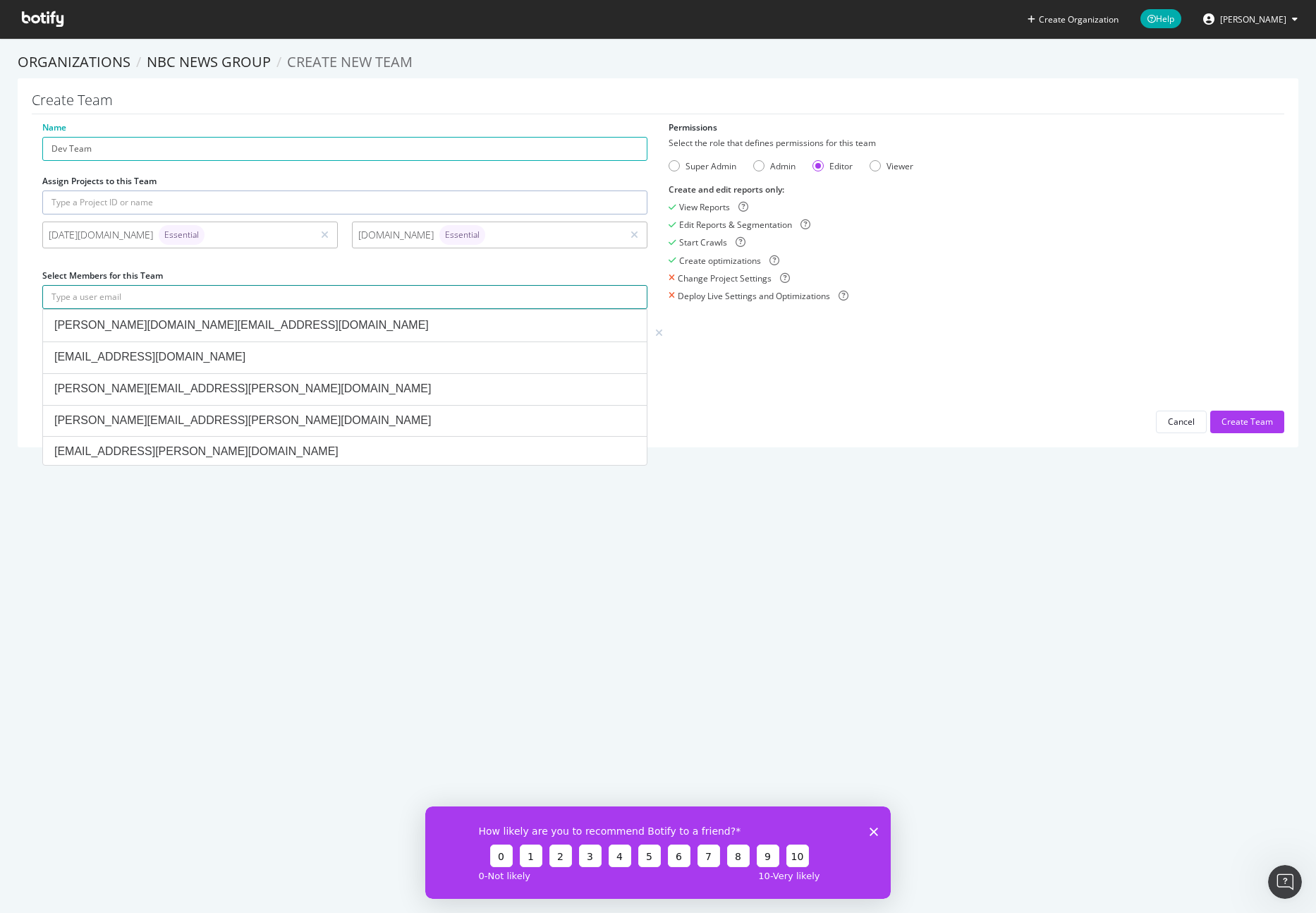
paste input "Jovan.Kelly@nbcuni.com"
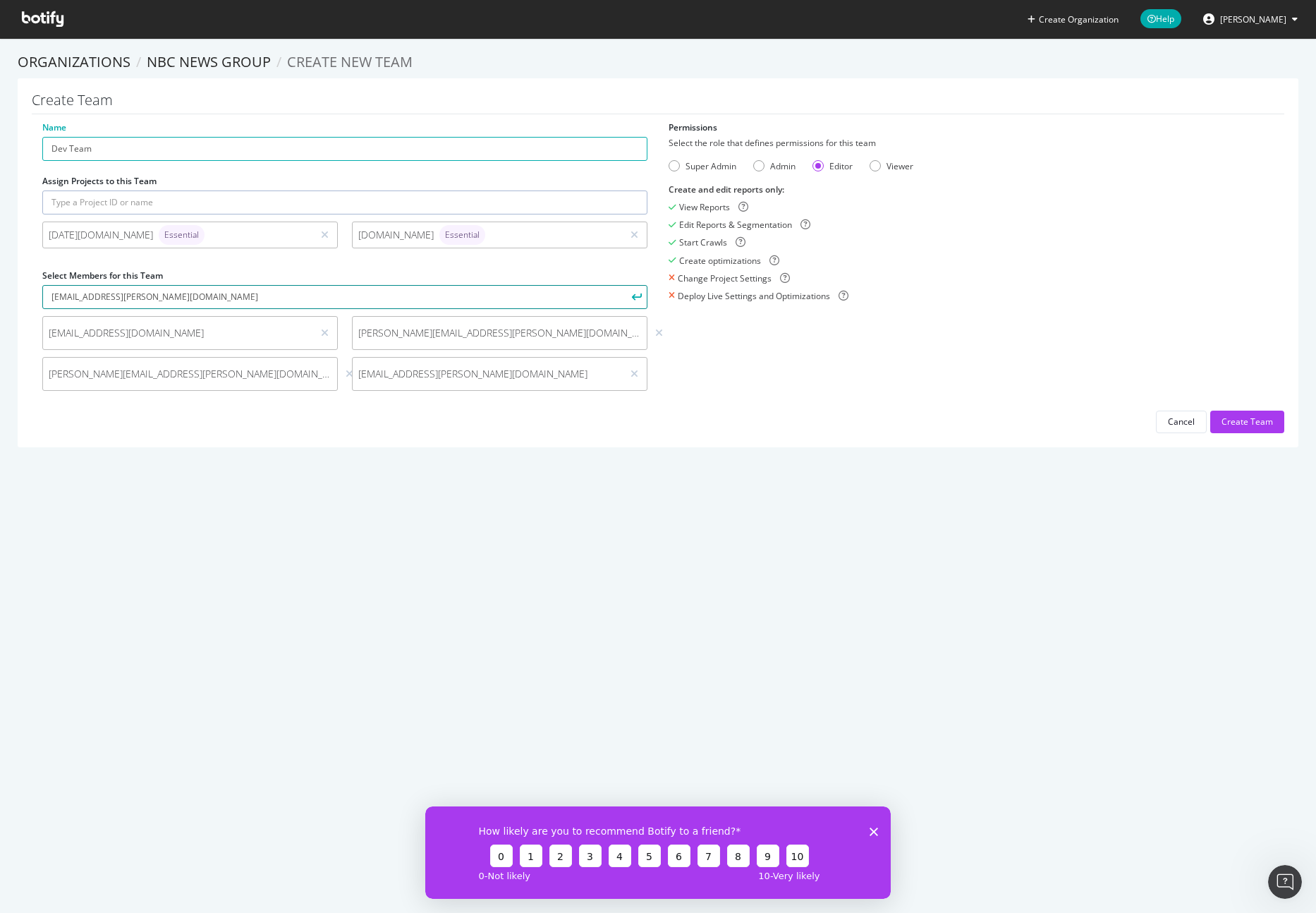
type input "Jovan.Kelly@nbcuni.com"
click at [632, 296] on icon "submit" at bounding box center [637, 297] width 10 height 8
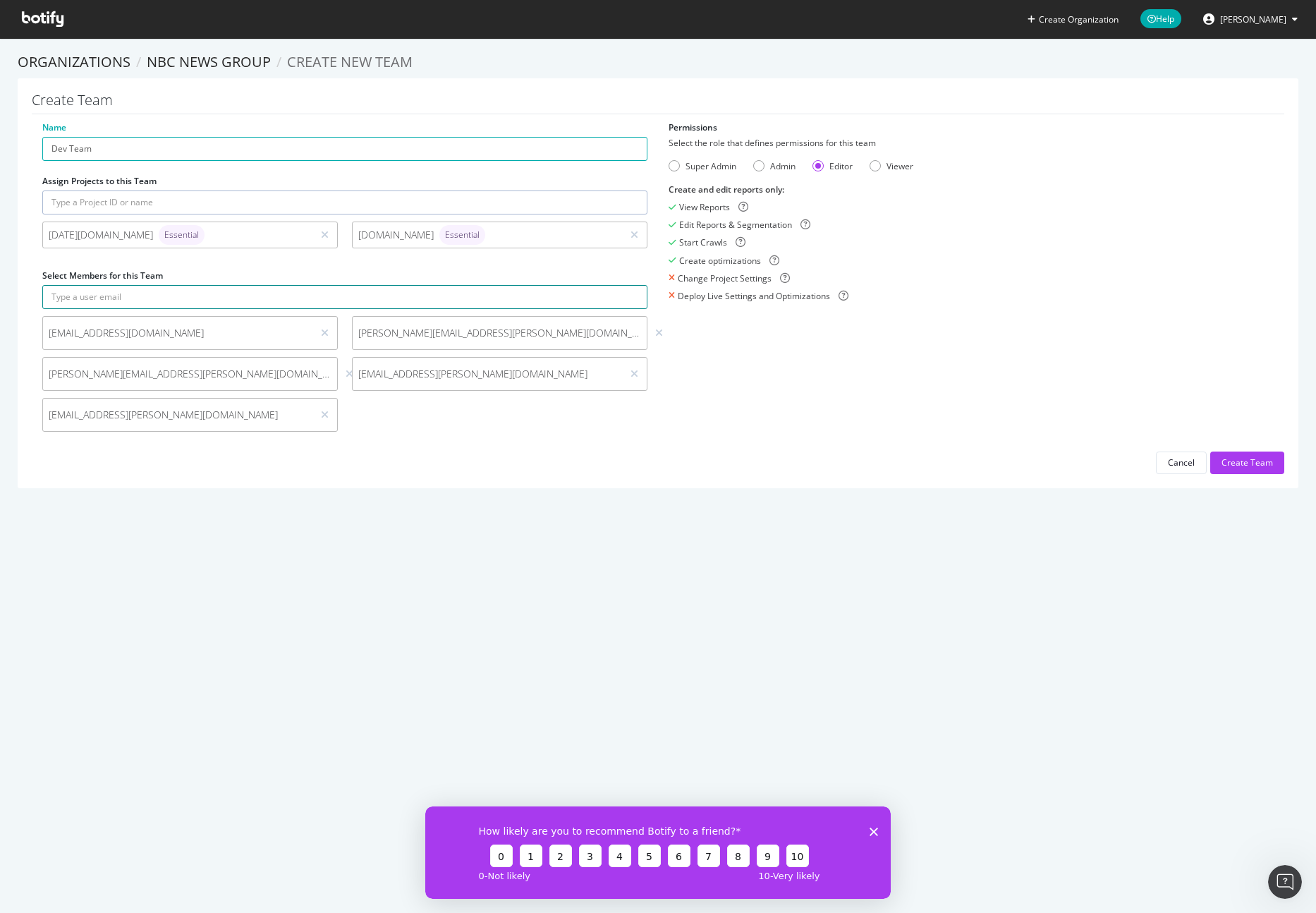
click at [222, 291] on input "text" at bounding box center [345, 296] width 605 height 24
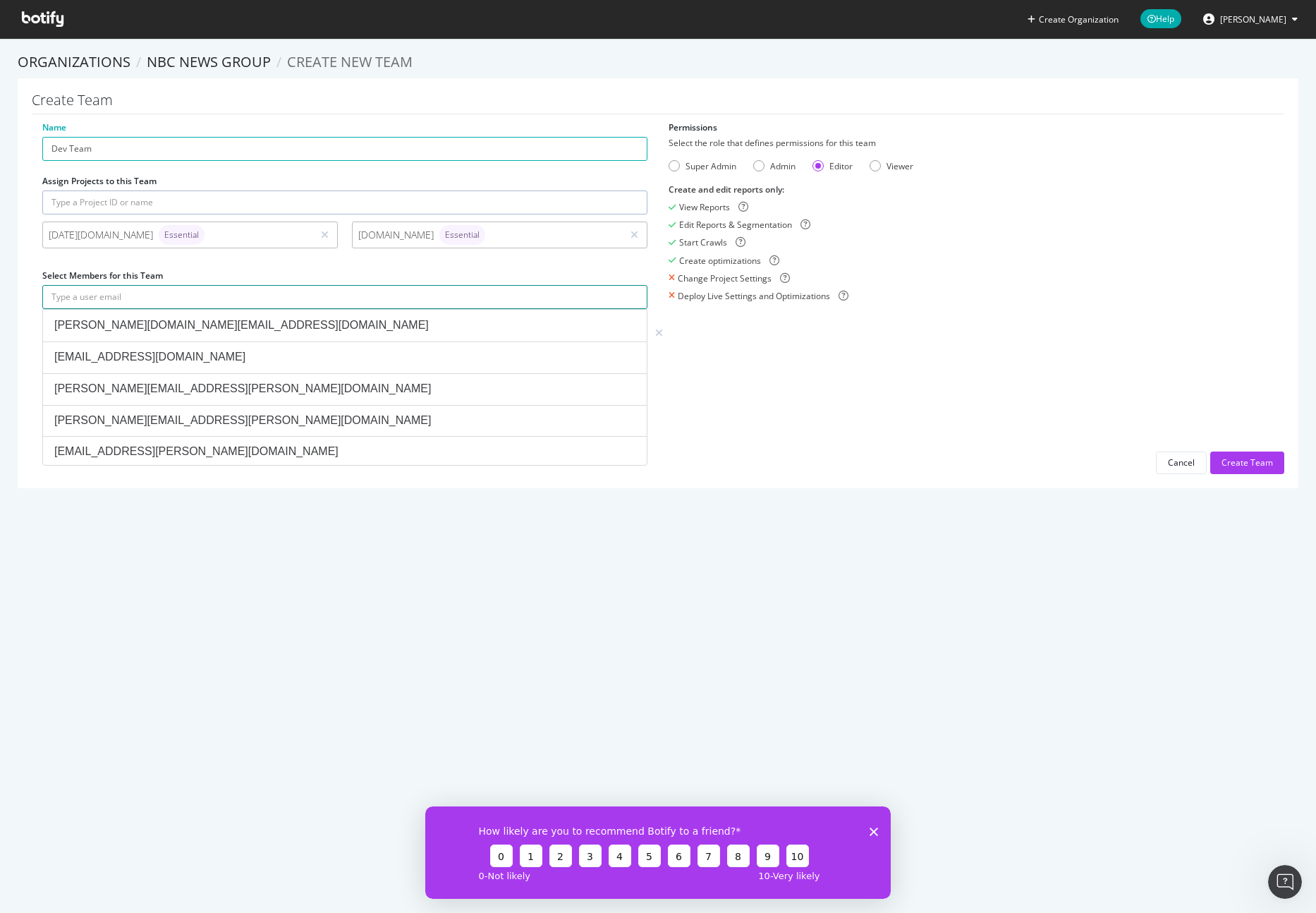
paste input "Victoria.LeBel@nbcuni.com"
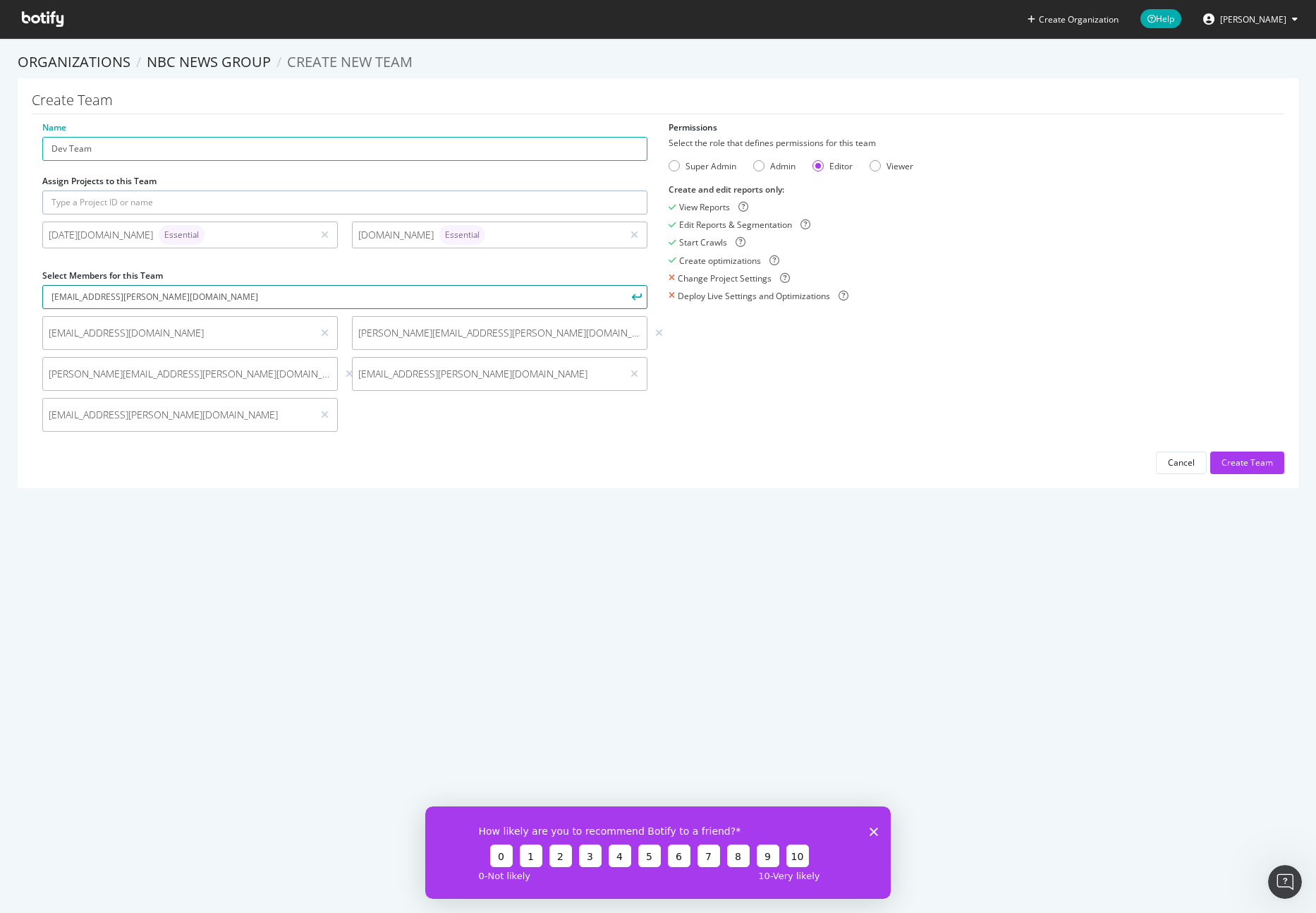
type input "Victoria.LeBel@nbcuni.com"
click at [632, 298] on icon "submit" at bounding box center [637, 297] width 10 height 8
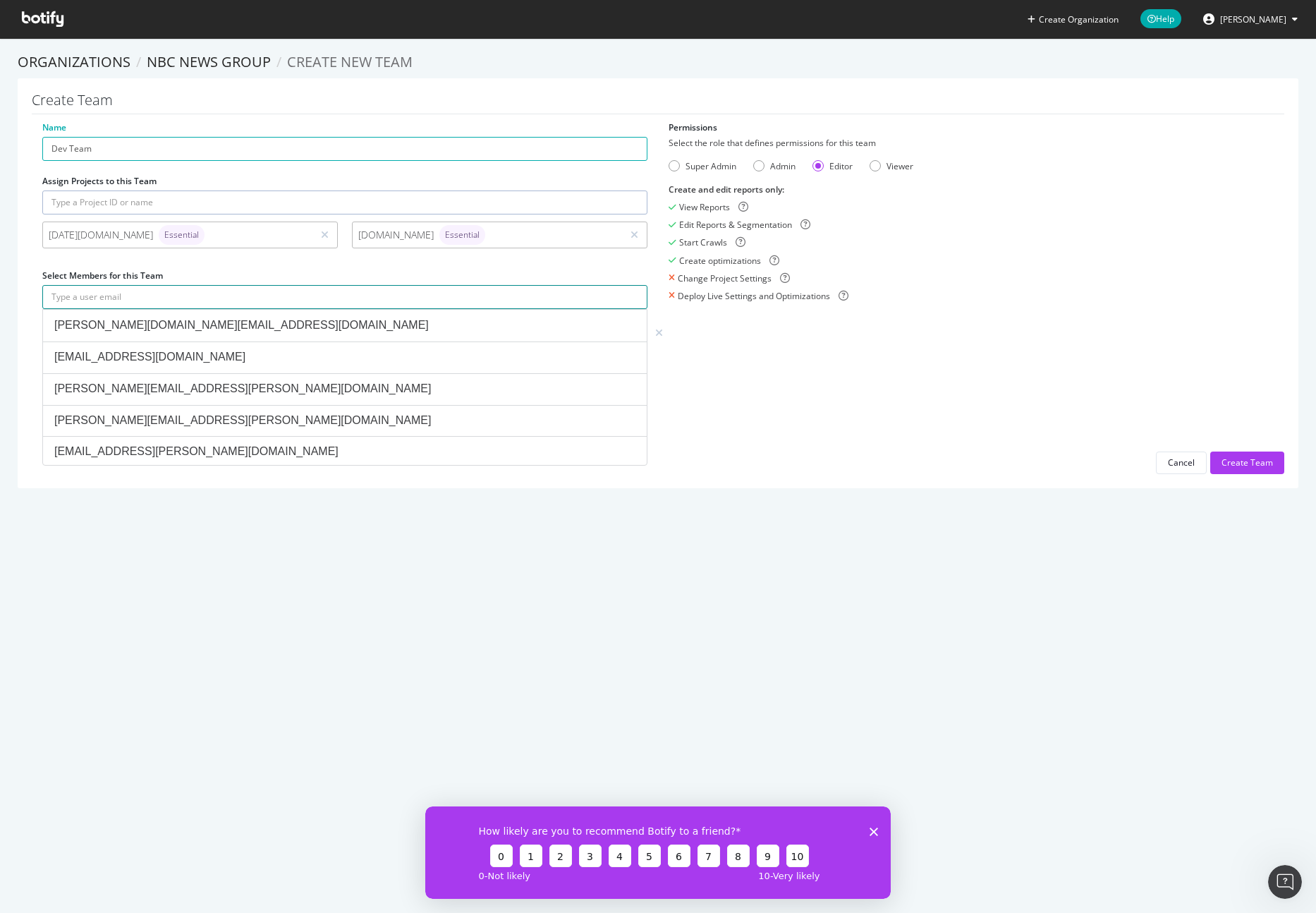
click at [157, 302] on input "text" at bounding box center [345, 296] width 605 height 24
paste input "Jimmy.Phong@nbcuni.com"
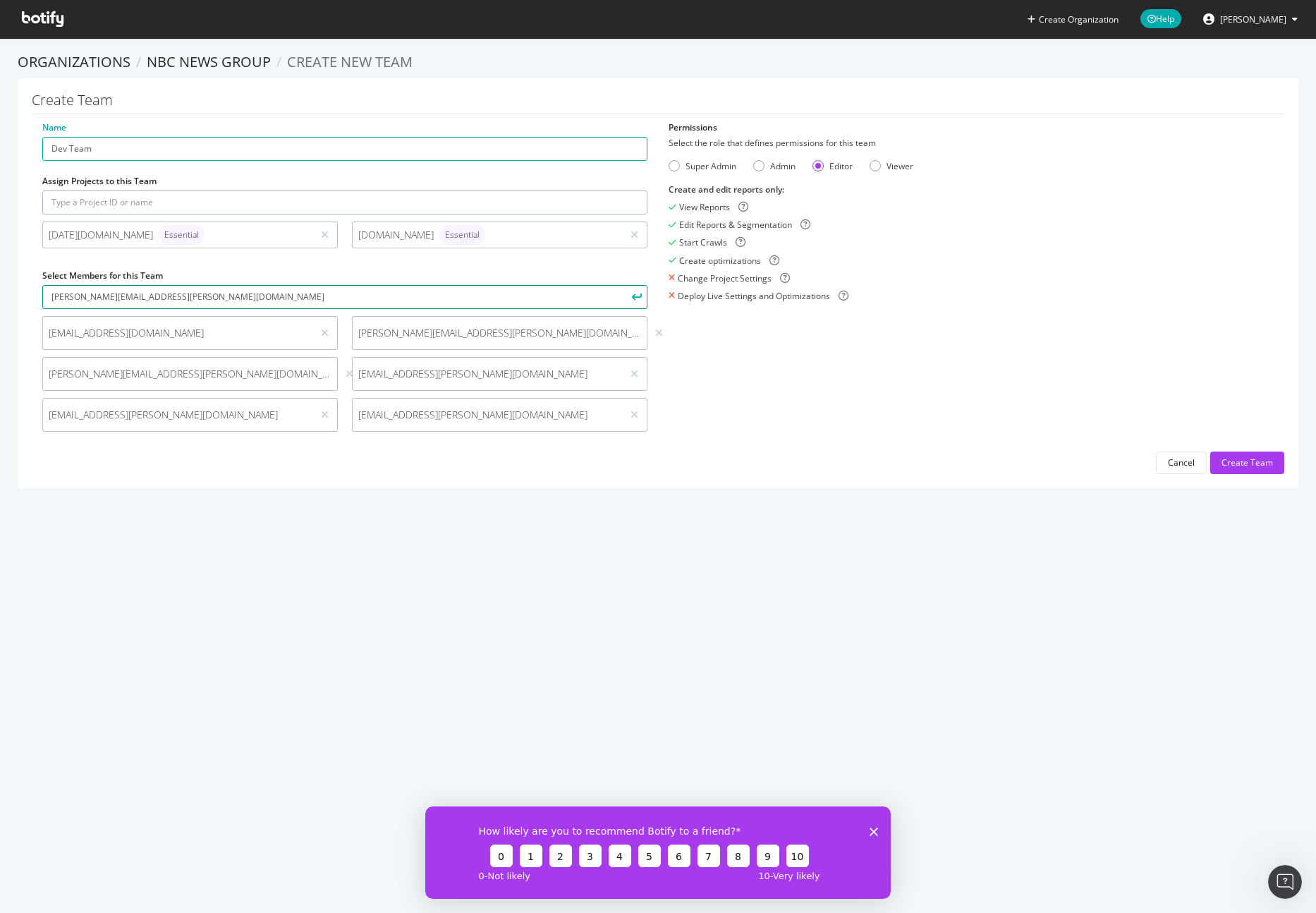
type input "Jimmy.Phong@nbcuni.com"
click at [635, 297] on icon "submit" at bounding box center [637, 297] width 10 height 8
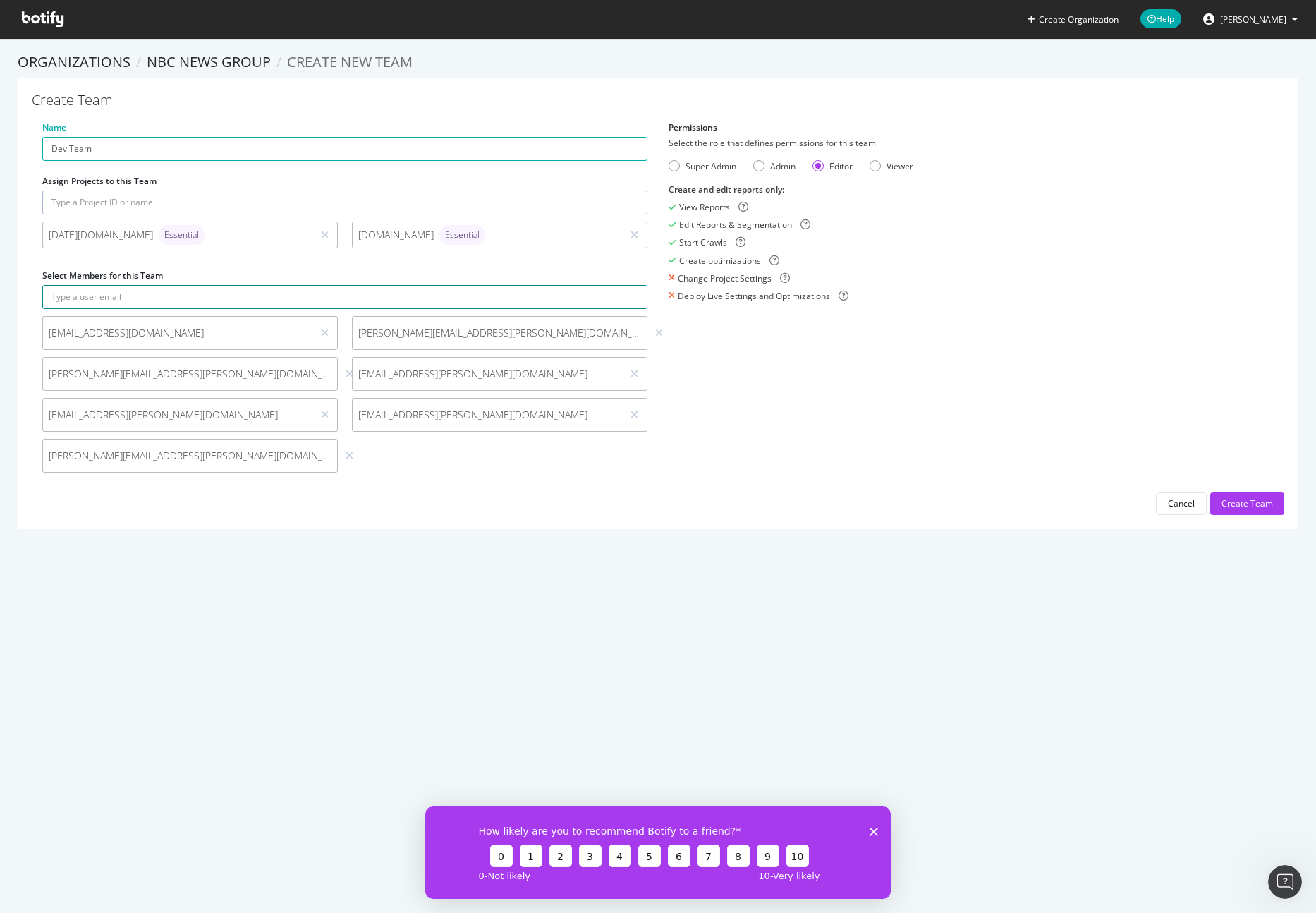
click at [297, 303] on input "text" at bounding box center [345, 296] width 605 height 24
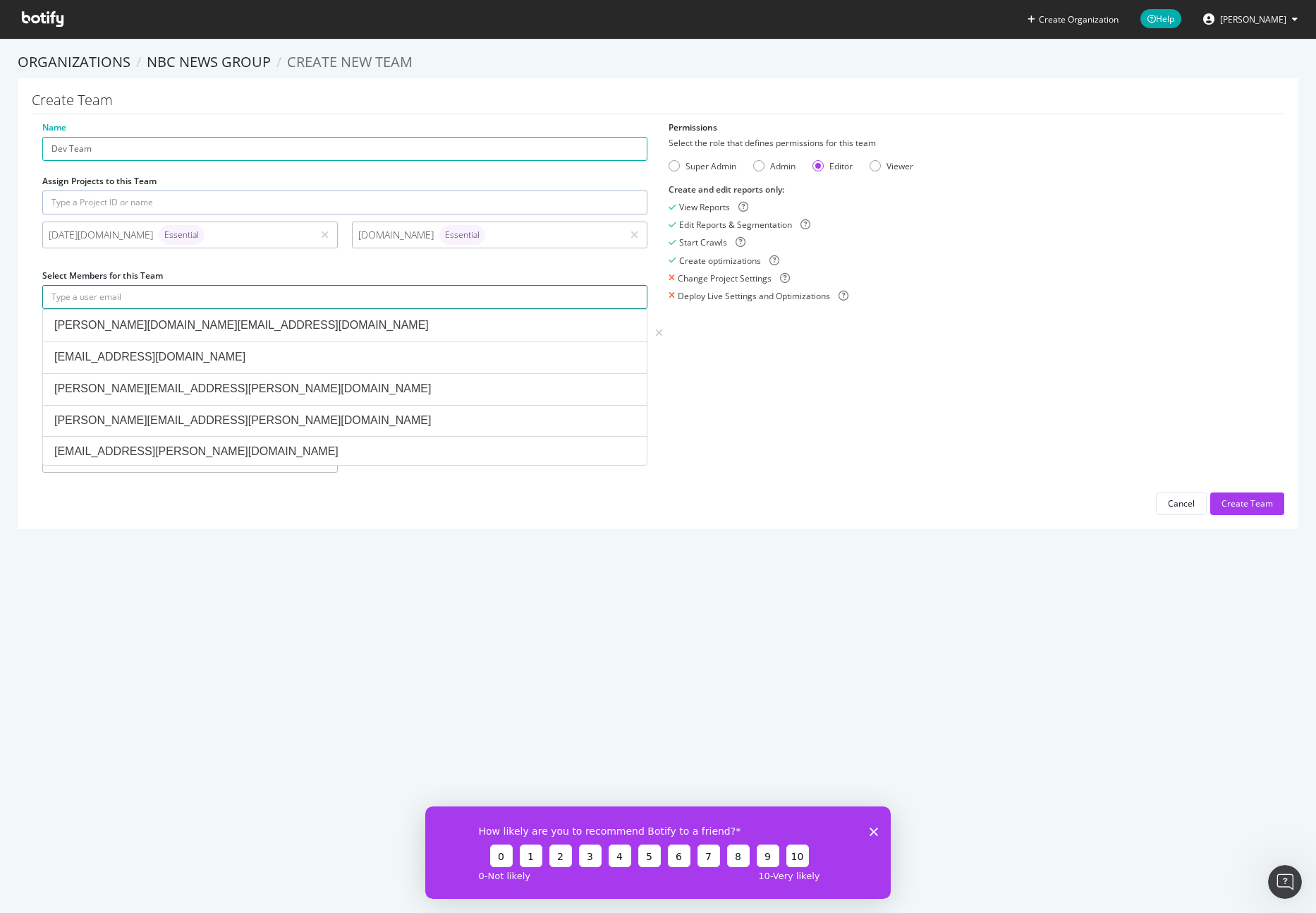
paste input "Sarah.Song@nbcuni.com"
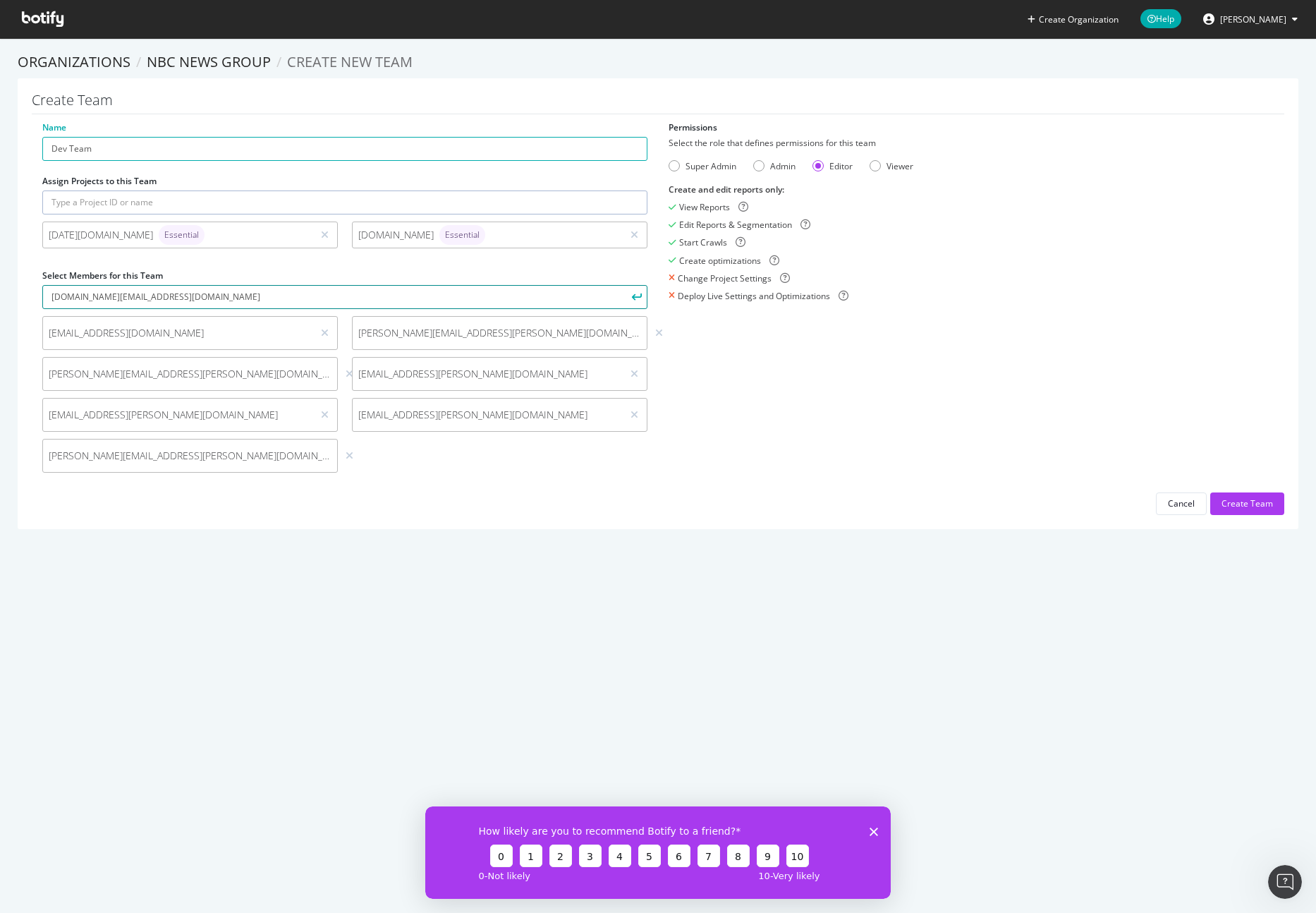
type input "Sarah.Song@nbcuni.com"
click at [624, 298] on button "submit" at bounding box center [635, 296] width 24 height 24
click at [927, 406] on div "Name Dev Team Assign Projects to this Team today.com Essential nbcnews.com Esse…" at bounding box center [658, 318] width 1253 height 394
click at [1259, 507] on div "Create Team" at bounding box center [1247, 503] width 52 height 12
